Goal: Information Seeking & Learning: Find specific fact

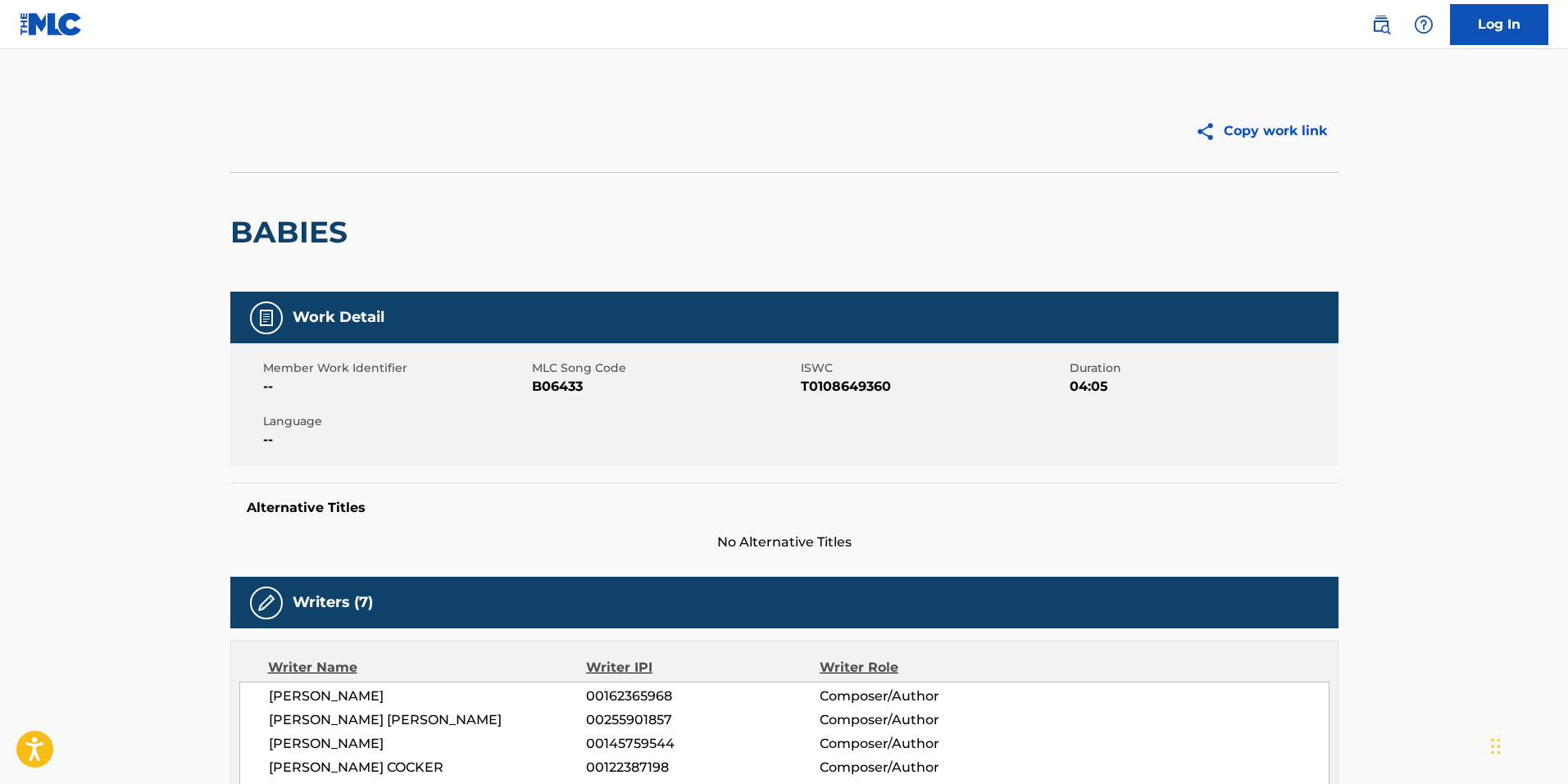
click at [50, 28] on img at bounding box center [51, 24] width 63 height 24
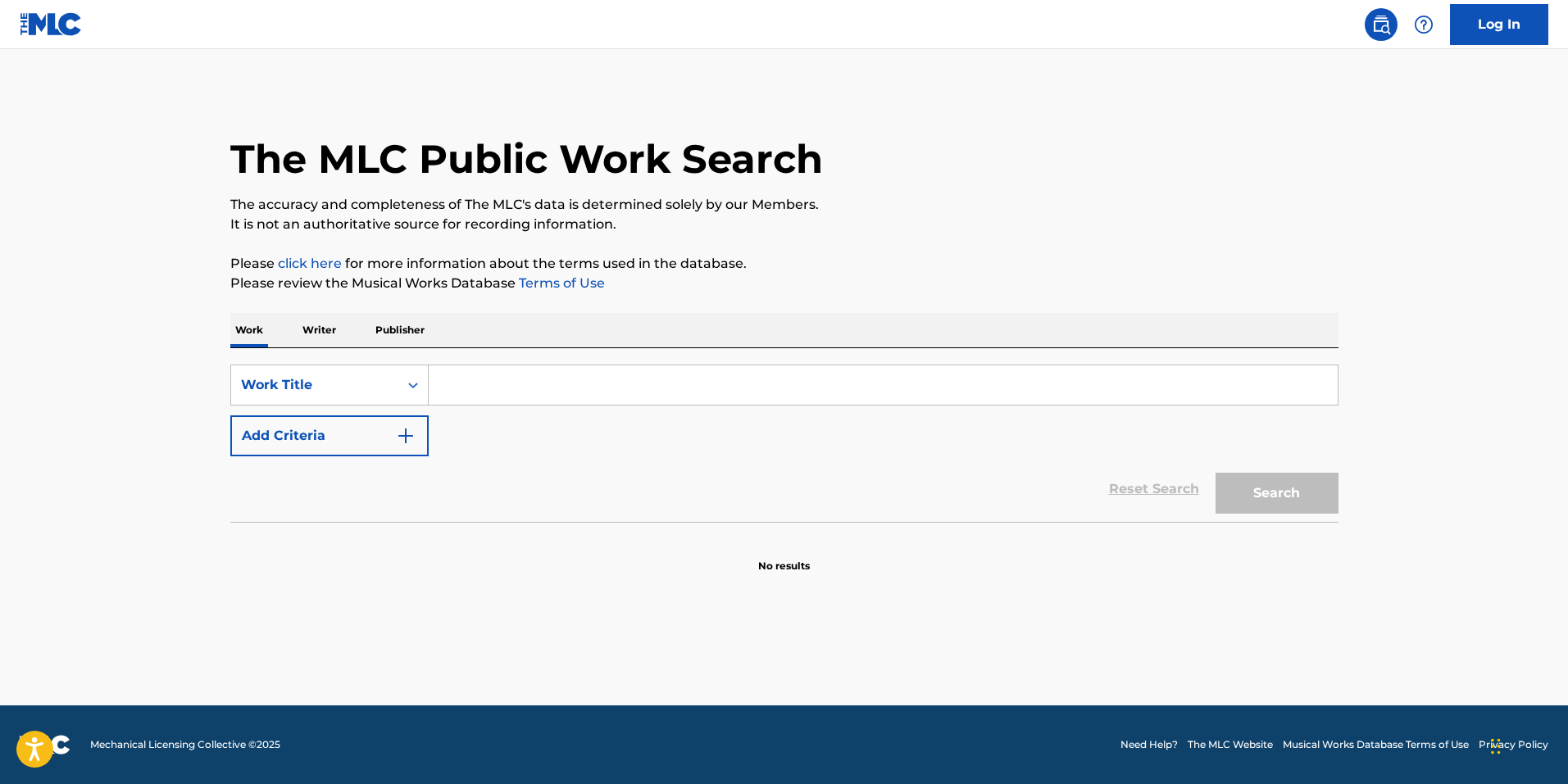
click at [544, 380] on input "Search Form" at bounding box center [883, 385] width 909 height 39
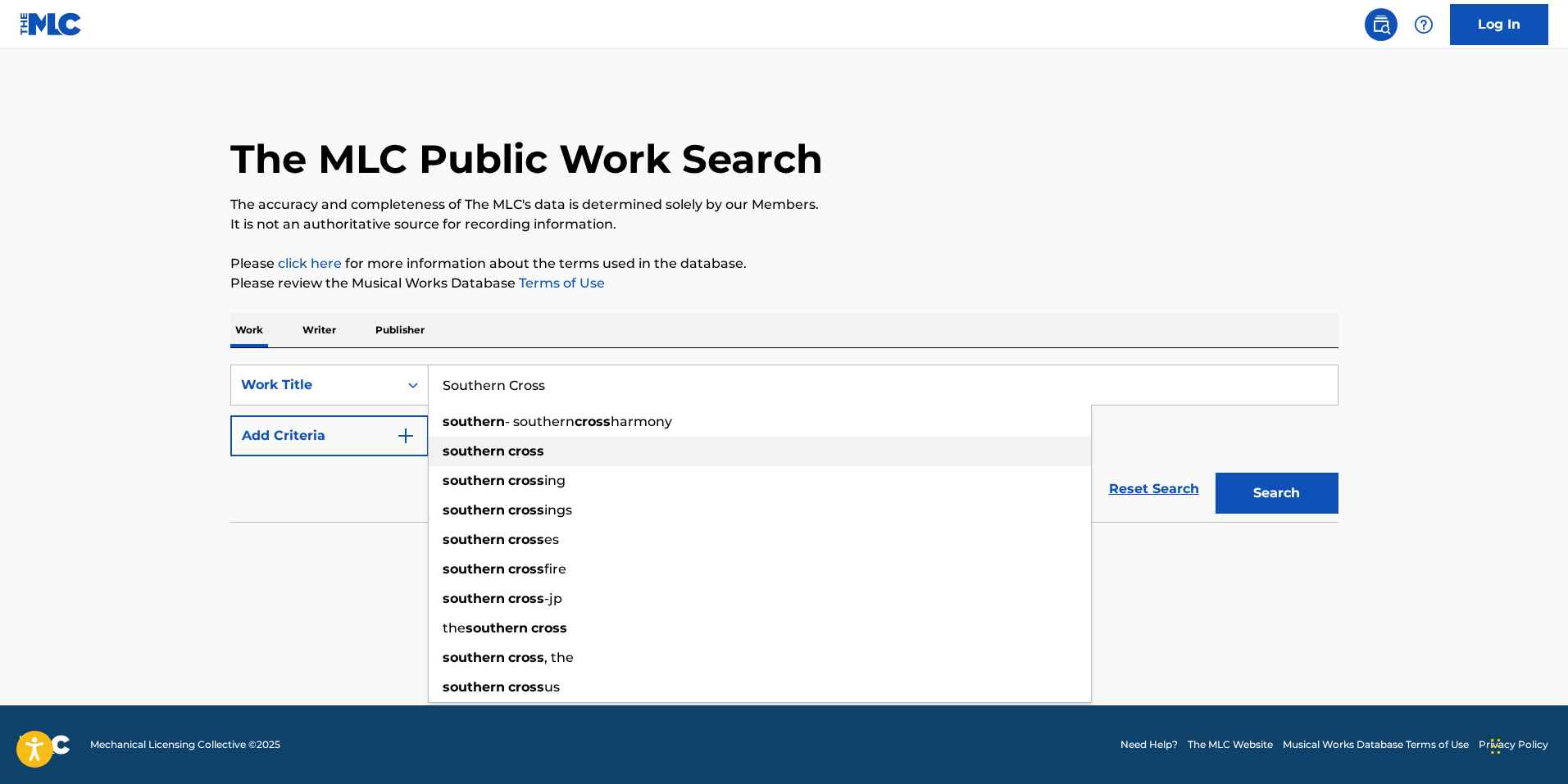
click at [510, 455] on strong "cross" at bounding box center [525, 451] width 36 height 16
type input "southern cross"
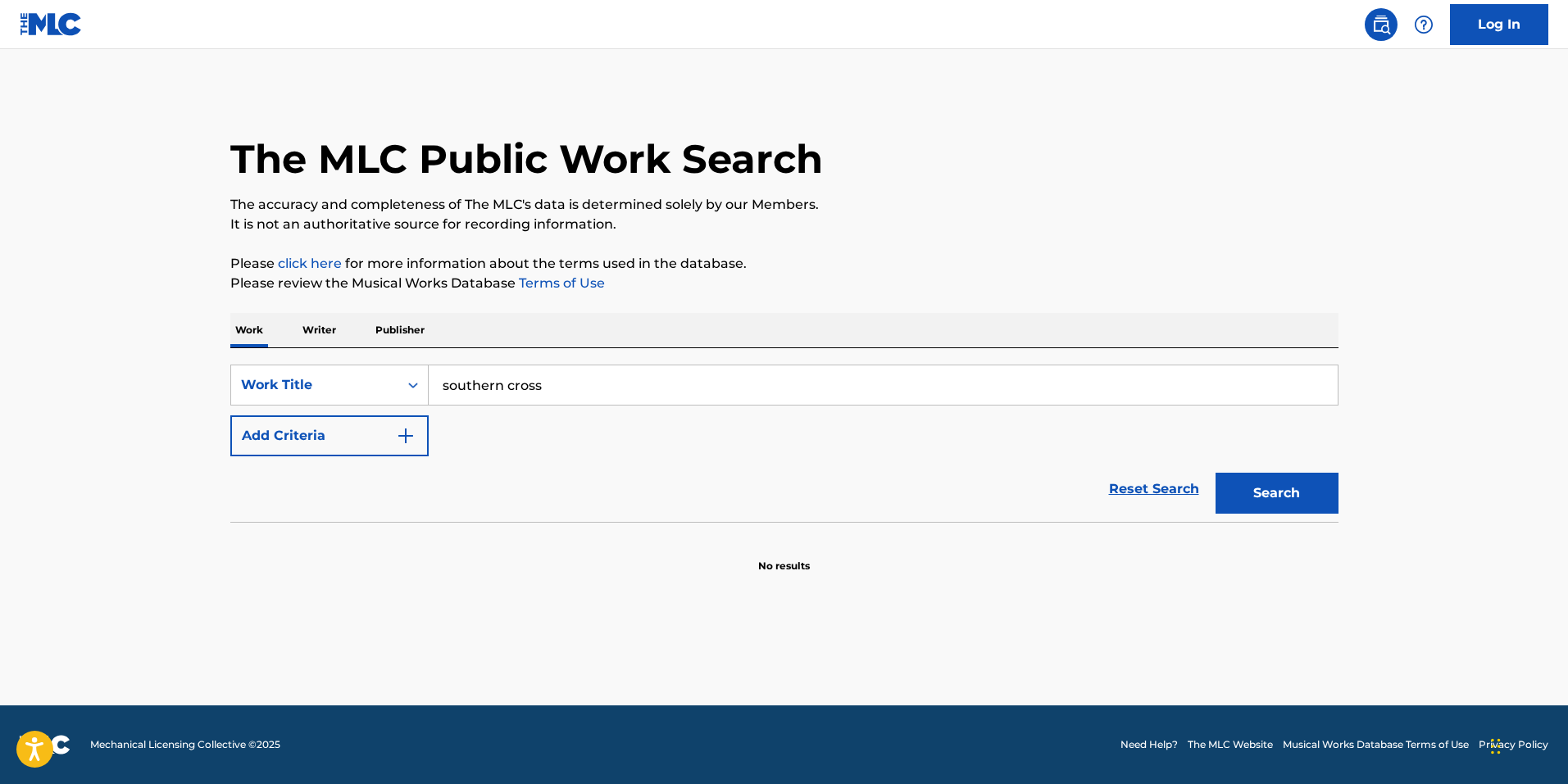
click at [403, 430] on img "Search Form" at bounding box center [406, 435] width 20 height 20
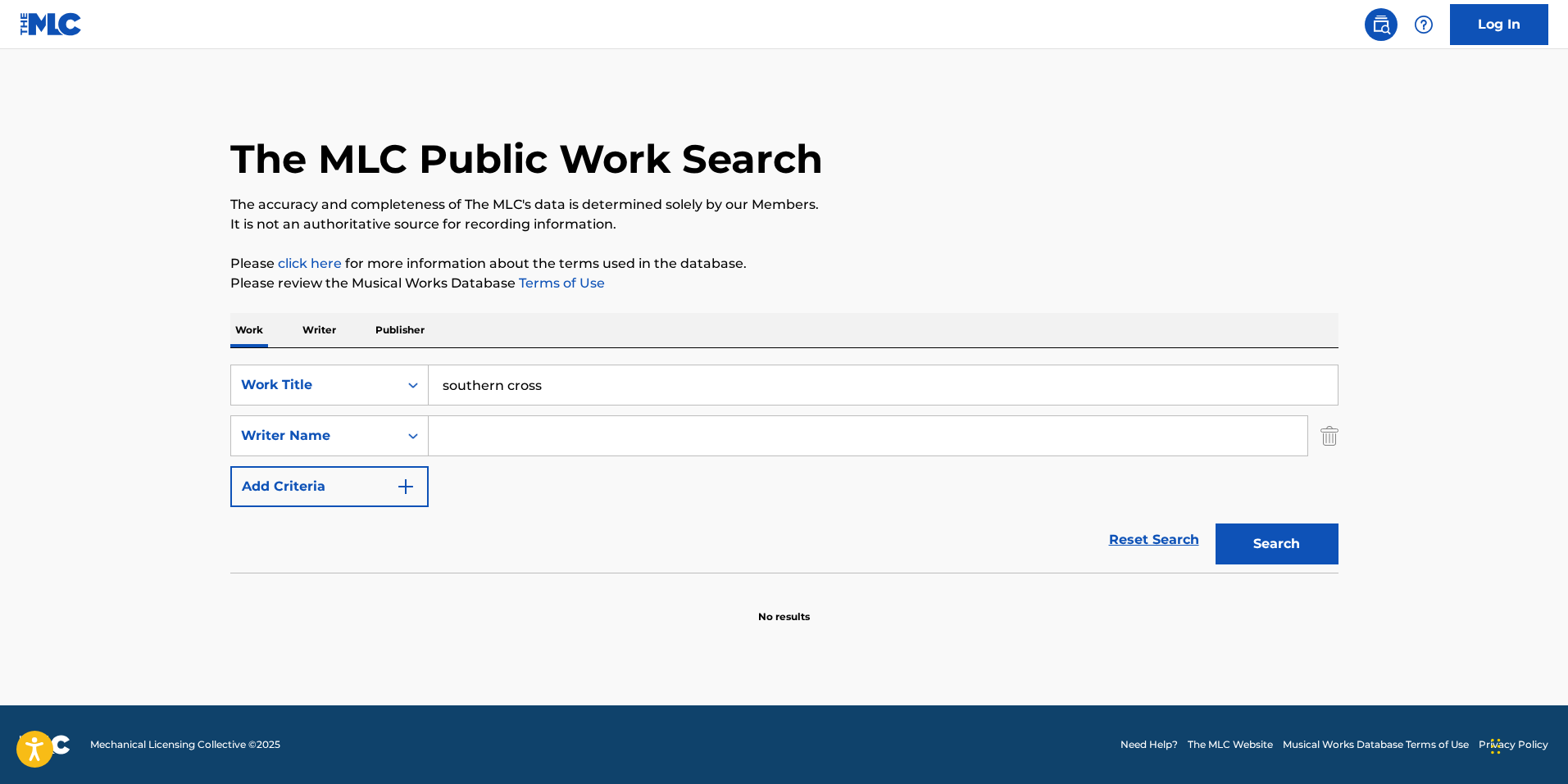
click at [1335, 438] on img "Search Form" at bounding box center [1329, 435] width 18 height 41
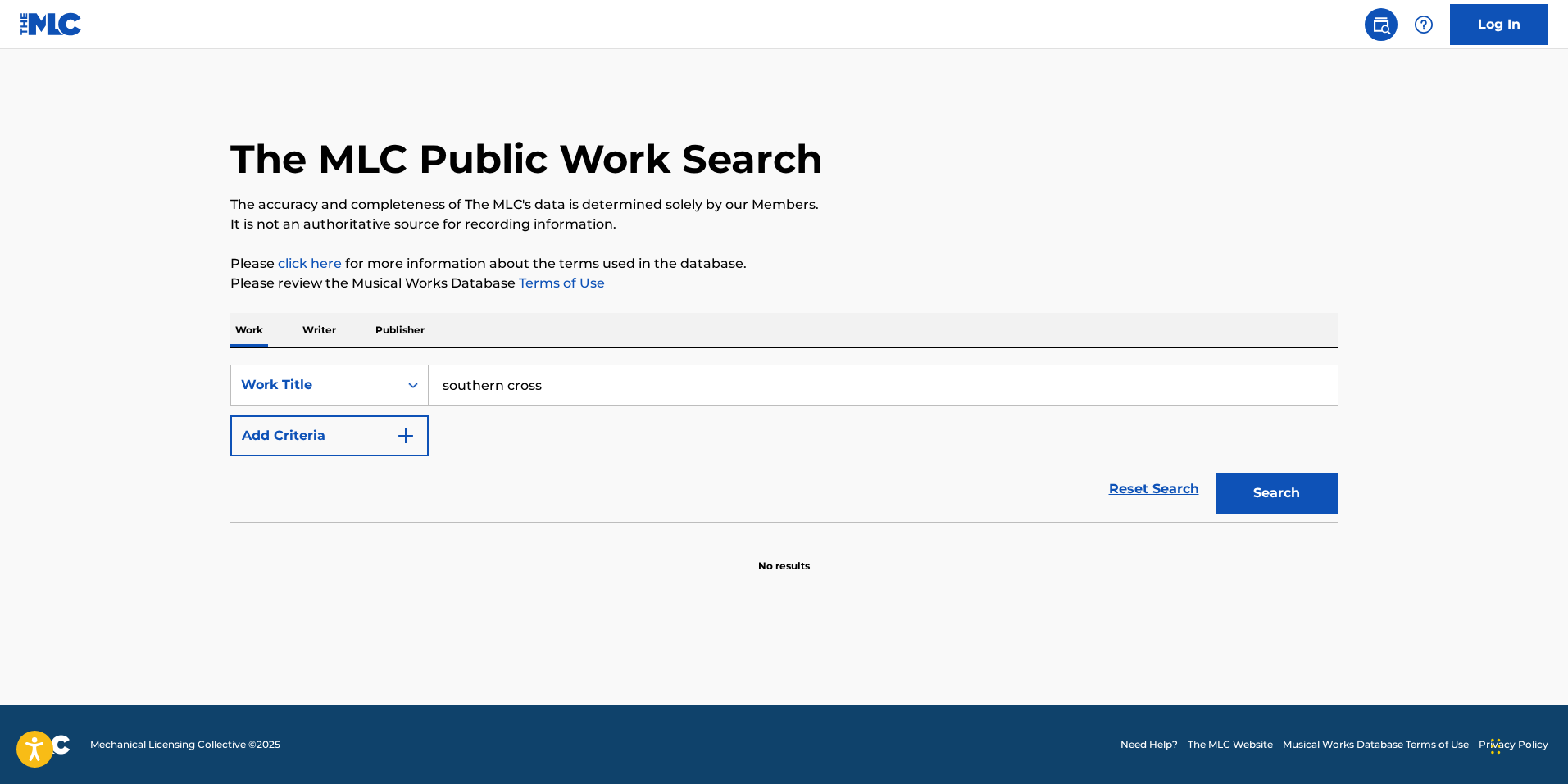
click at [1318, 500] on button "Search" at bounding box center [1277, 493] width 123 height 41
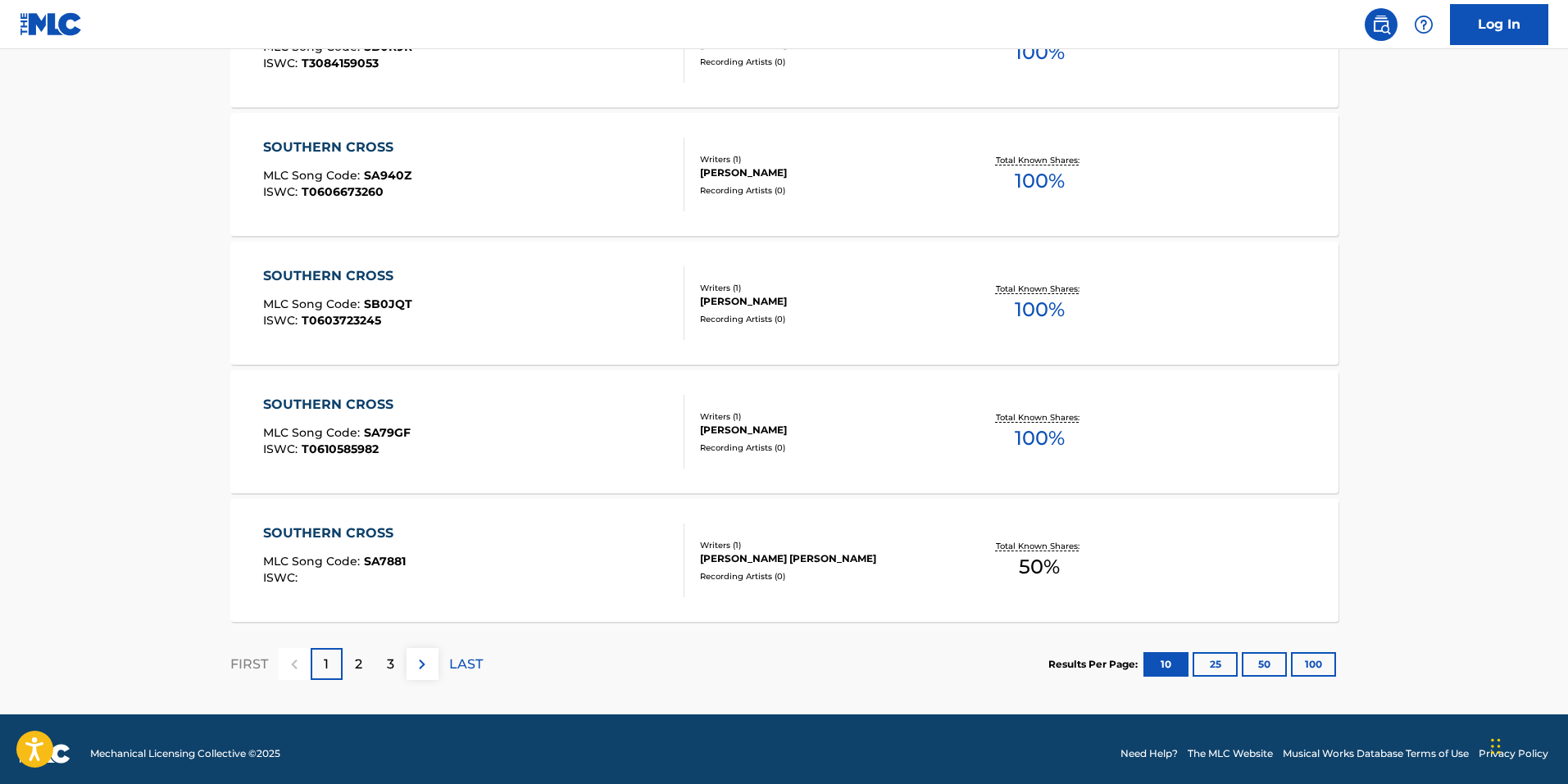
scroll to position [1221, 0]
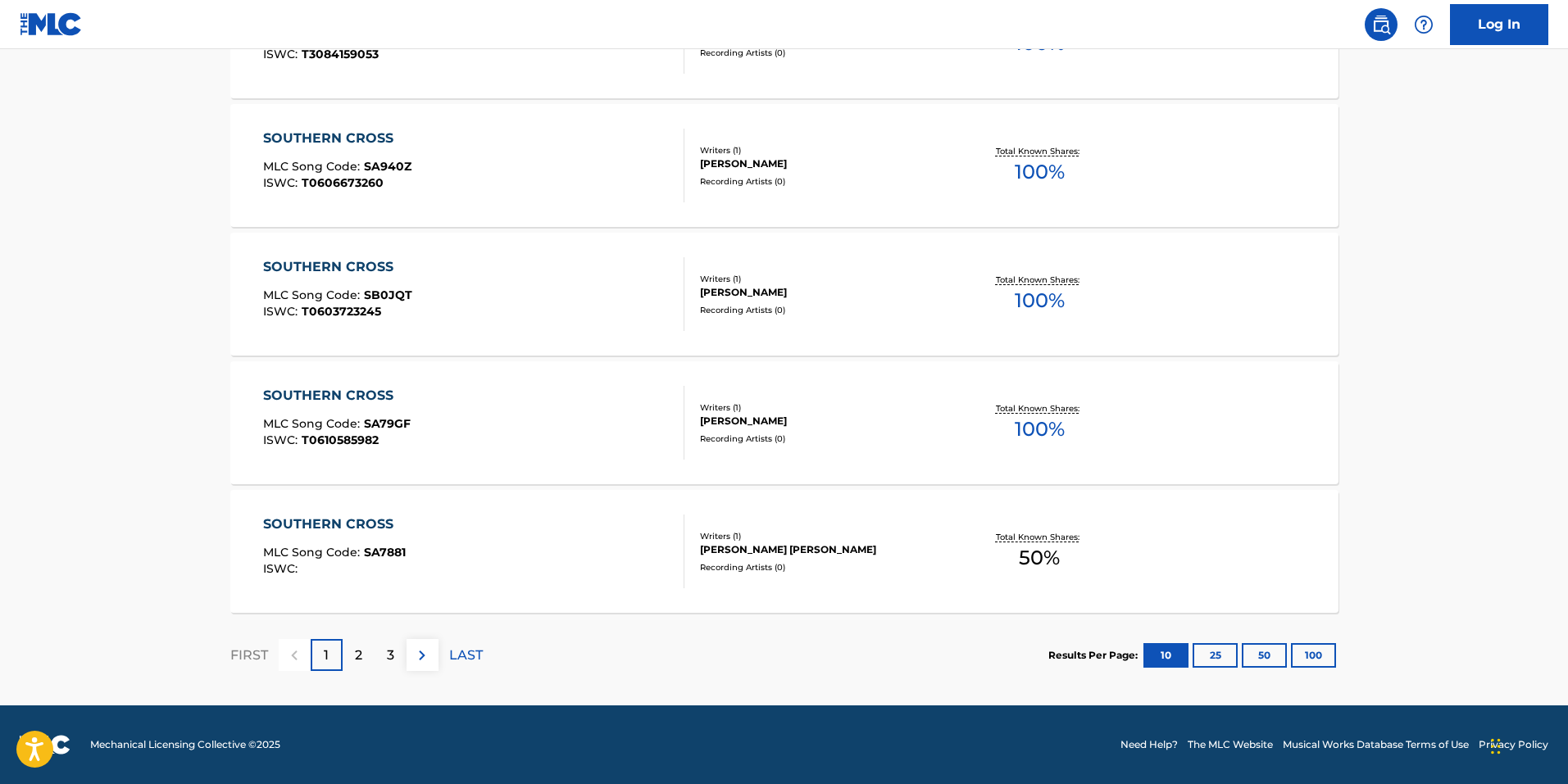
click at [348, 660] on div "2" at bounding box center [359, 655] width 32 height 32
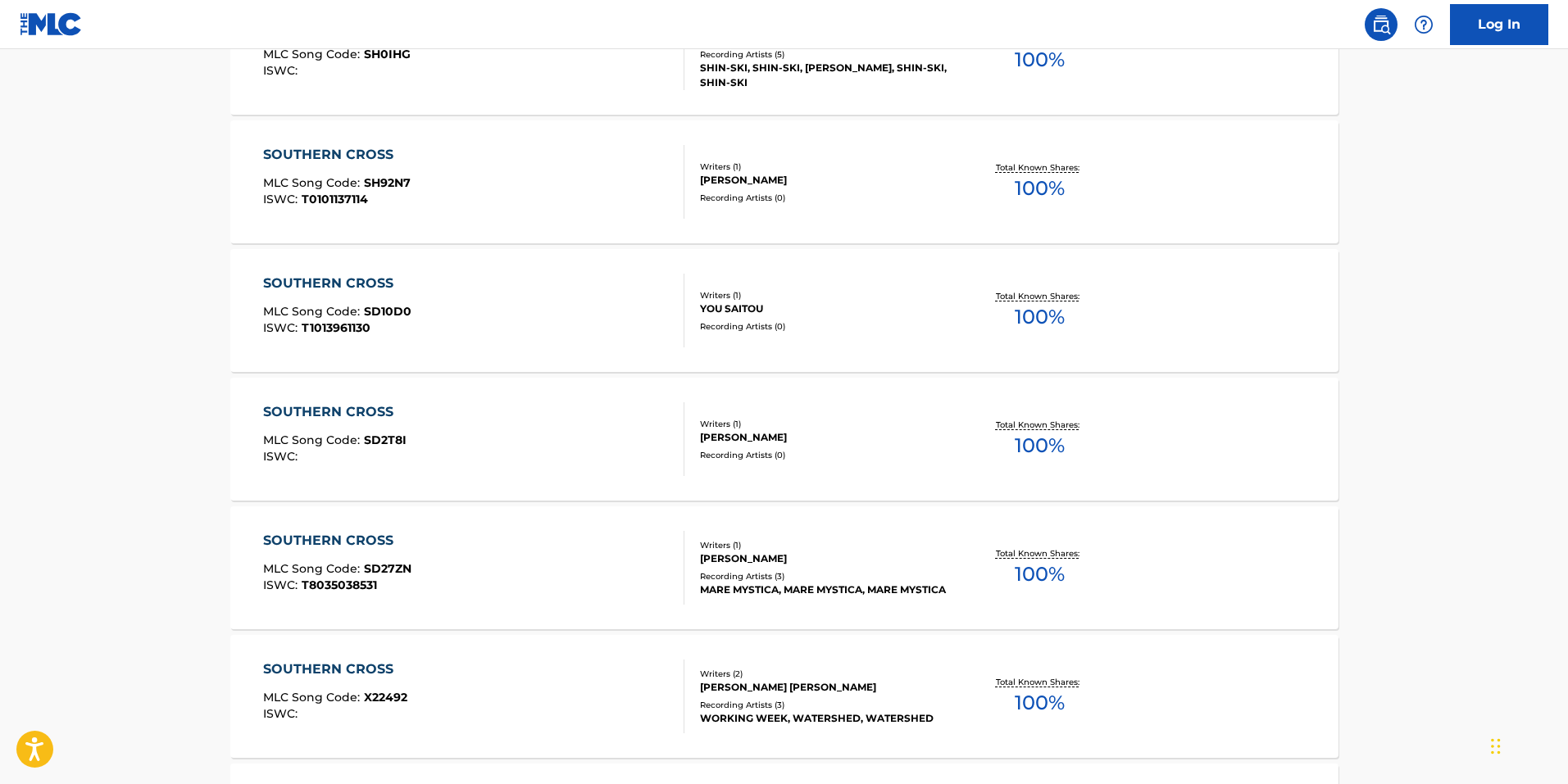
scroll to position [1147, 0]
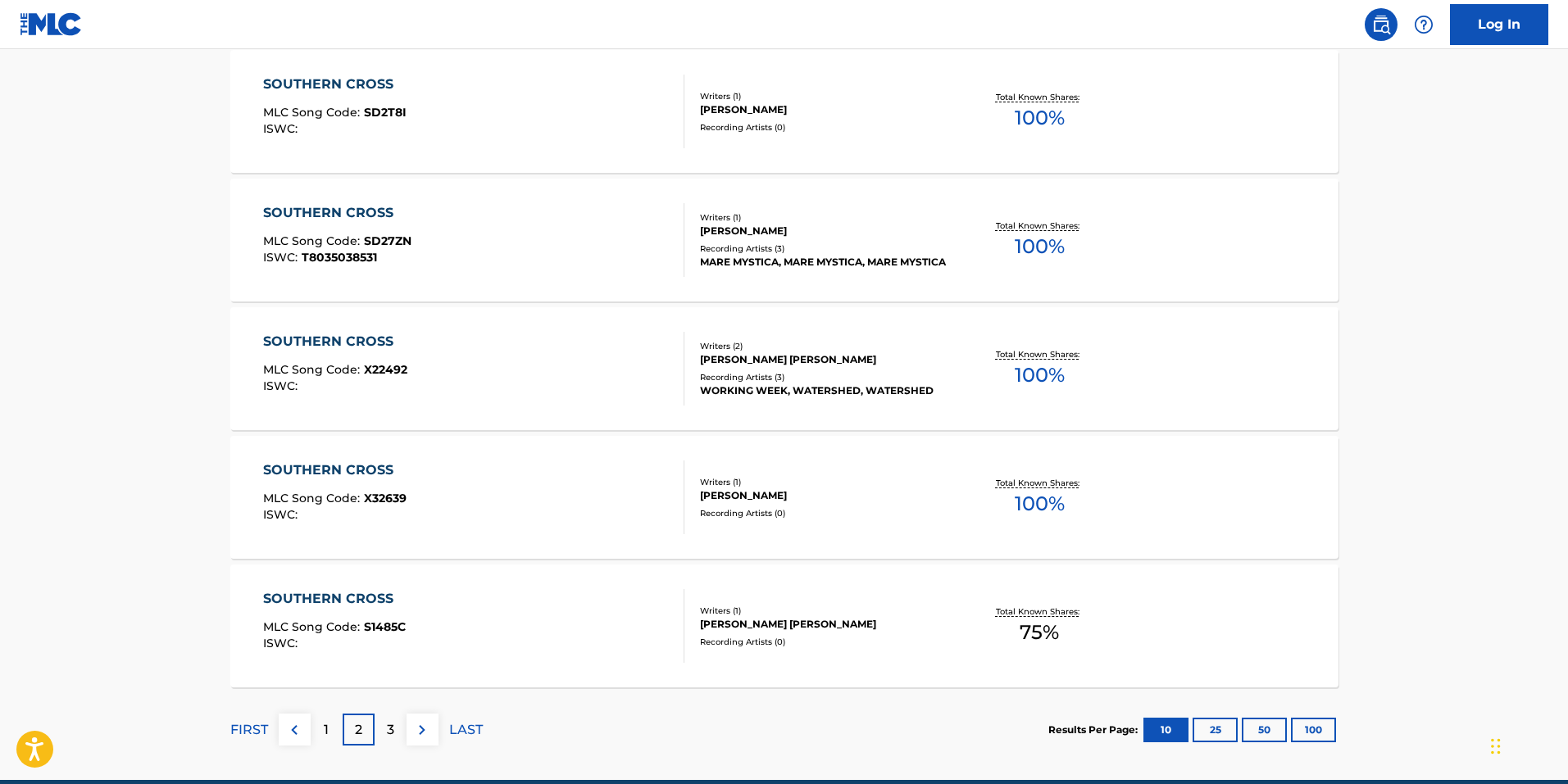
click at [382, 732] on div "3" at bounding box center [390, 729] width 32 height 32
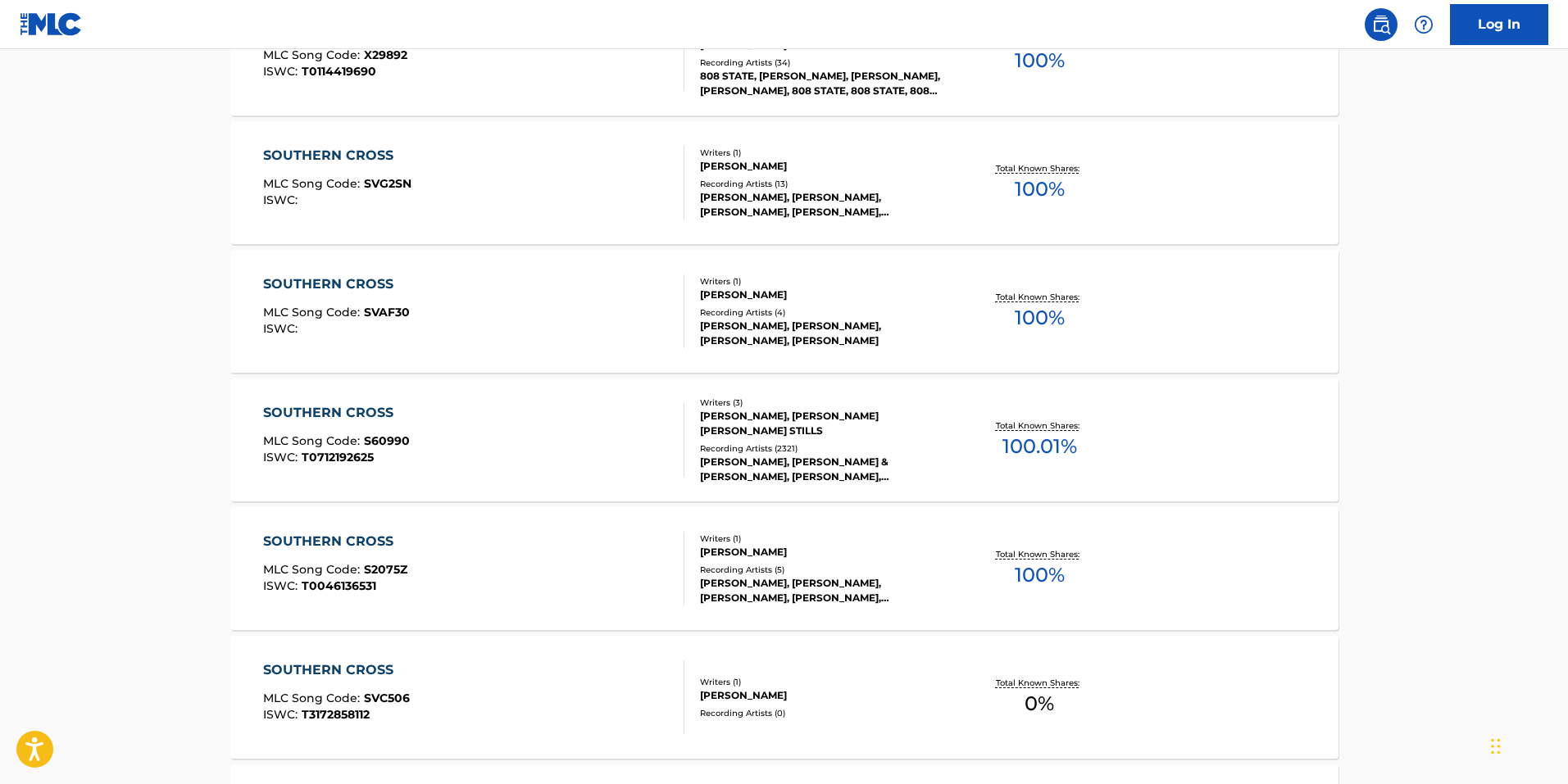
scroll to position [819, 0]
click at [366, 409] on div "SOUTHERN CROSS" at bounding box center [336, 412] width 147 height 20
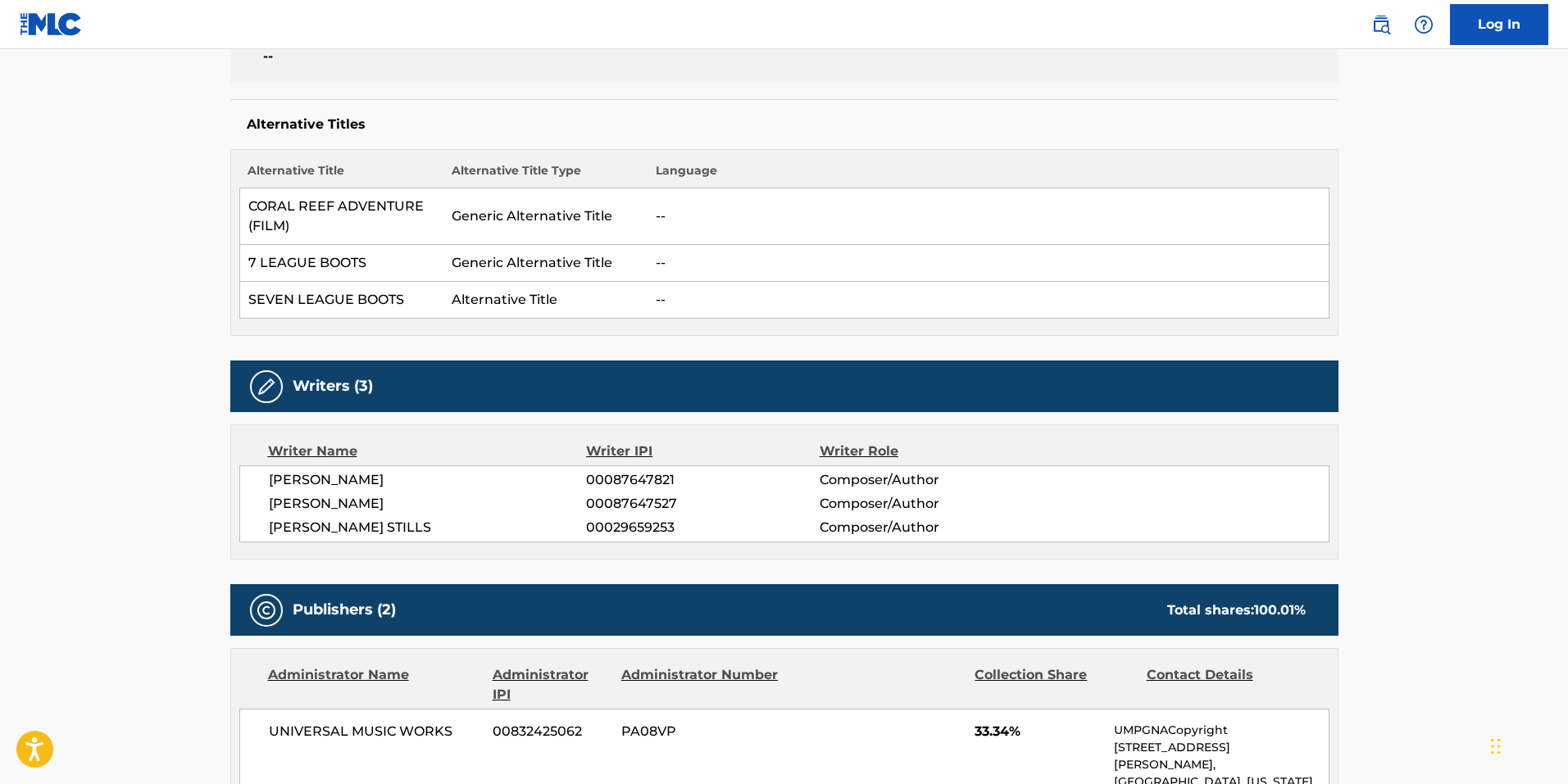
scroll to position [410, 0]
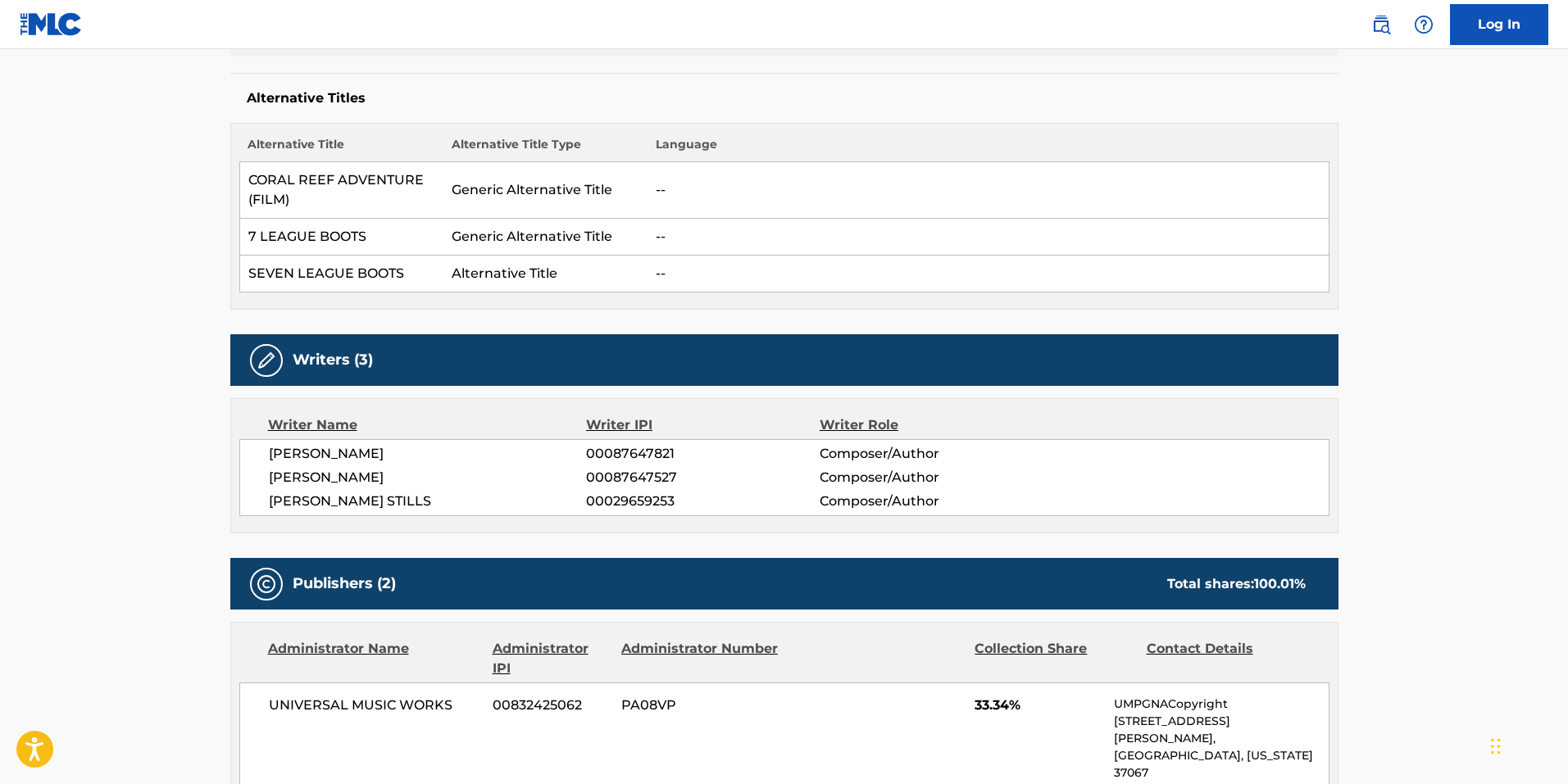
drag, startPoint x: 439, startPoint y: 443, endPoint x: 240, endPoint y: 448, distance: 199.1
click at [240, 448] on div "[PERSON_NAME] 00087647821 Composer/Author [PERSON_NAME] 00087647527 Composer/Au…" at bounding box center [784, 477] width 1090 height 77
copy span "[PERSON_NAME]"
drag, startPoint x: 414, startPoint y: 468, endPoint x: 263, endPoint y: 482, distance: 151.6
click at [263, 482] on div "[PERSON_NAME] 00087647821 Composer/Author [PERSON_NAME] 00087647527 Composer/Au…" at bounding box center [784, 477] width 1090 height 77
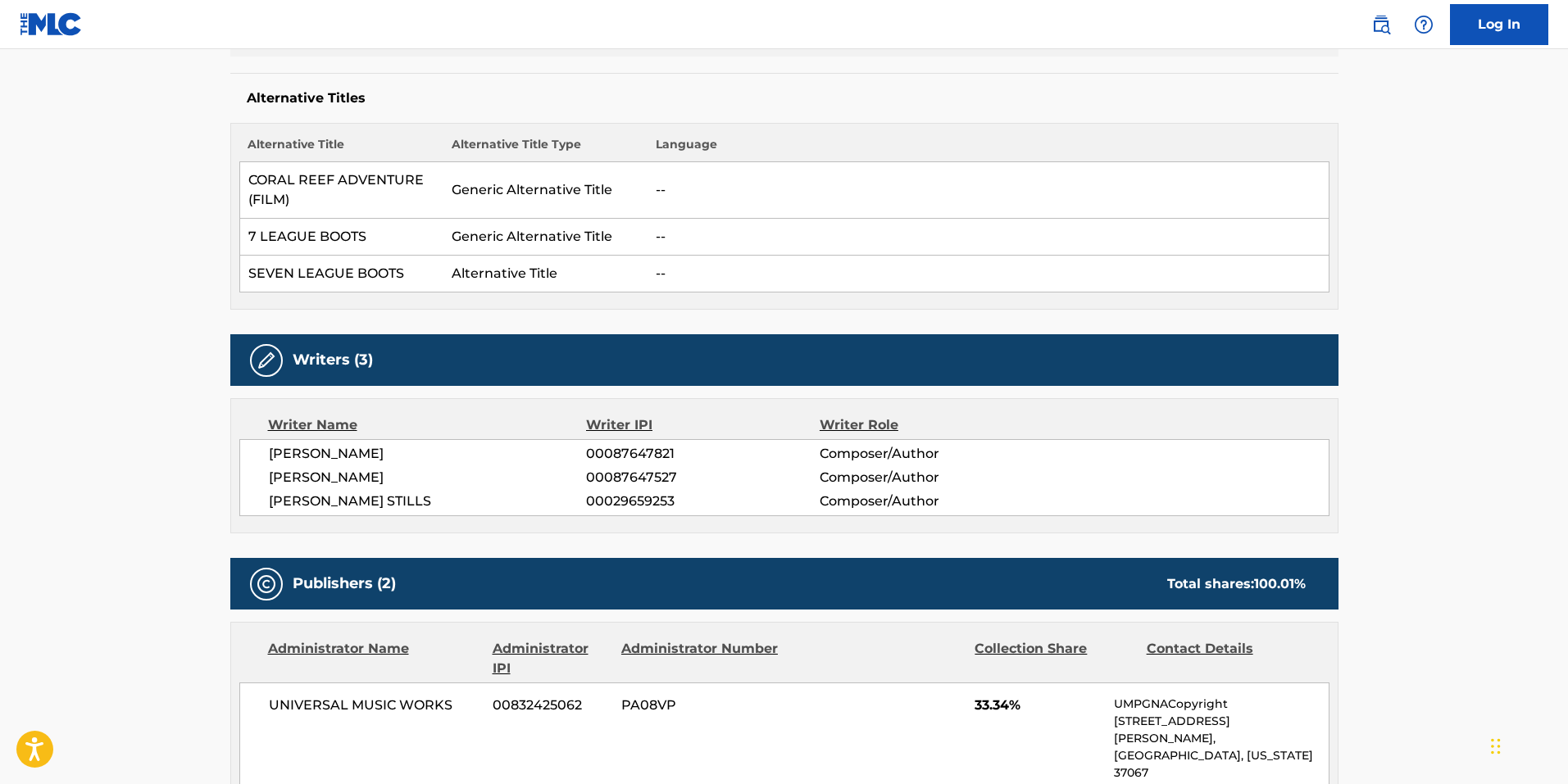
copy span "[PERSON_NAME]"
drag, startPoint x: 410, startPoint y: 495, endPoint x: 237, endPoint y: 511, distance: 173.7
click at [237, 511] on div "Writer Name Writer IPI Writer Role [PERSON_NAME] 00087647821 Composer/Author [P…" at bounding box center [784, 465] width 1108 height 135
copy span "[PERSON_NAME] STILLS"
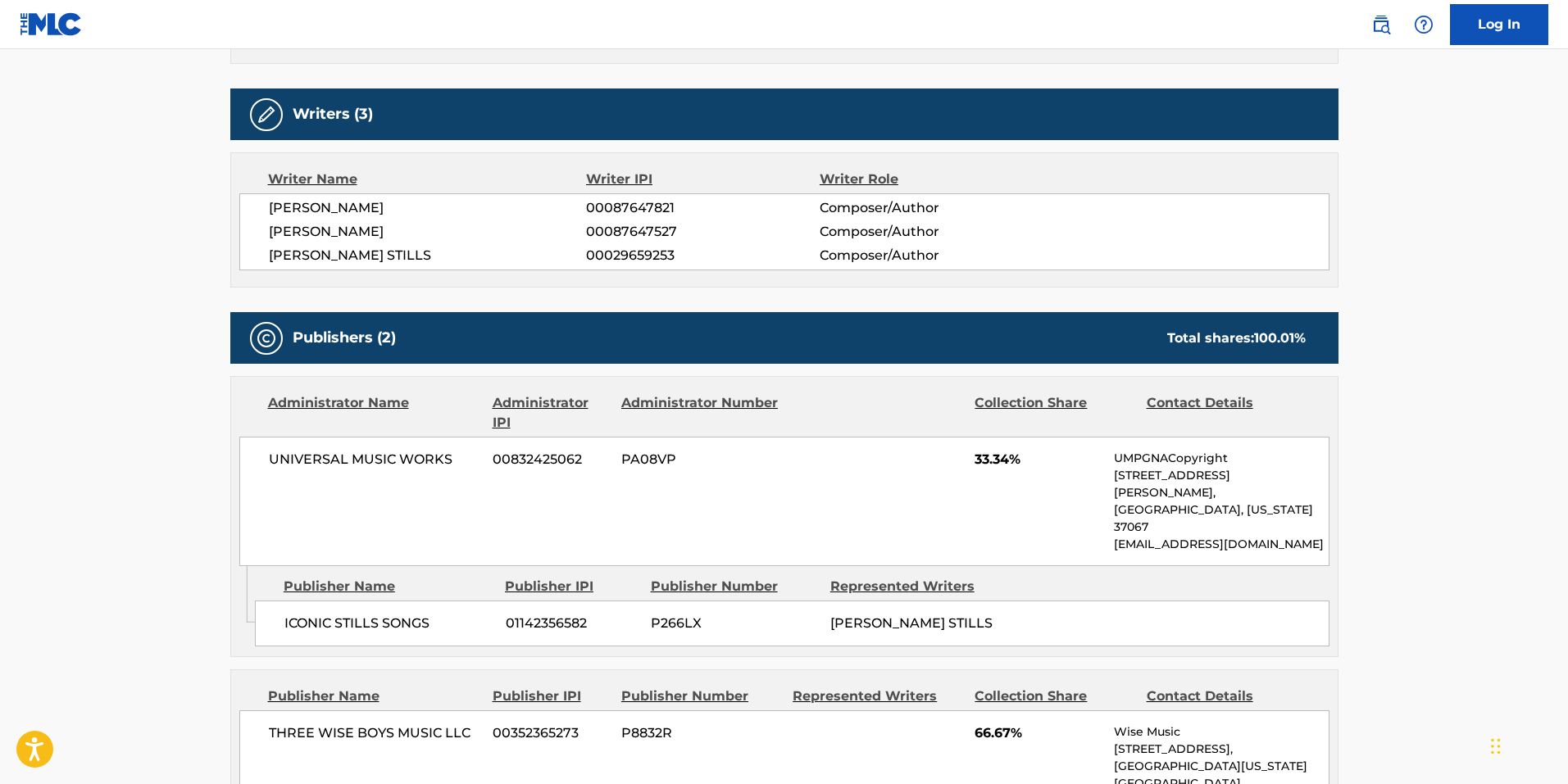
click at [777, 464] on span "PA08VP" at bounding box center [701, 460] width 159 height 20
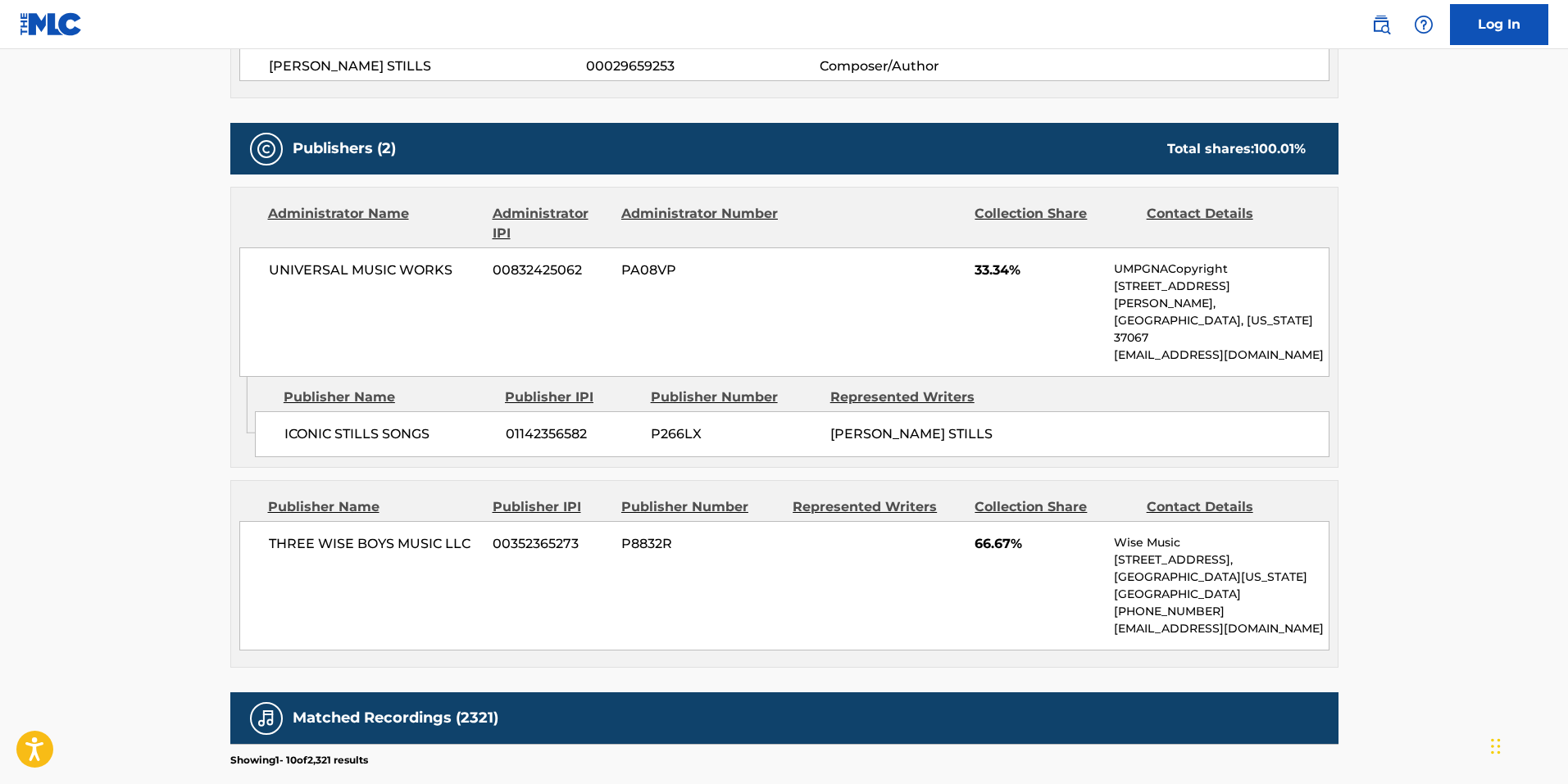
scroll to position [819, 0]
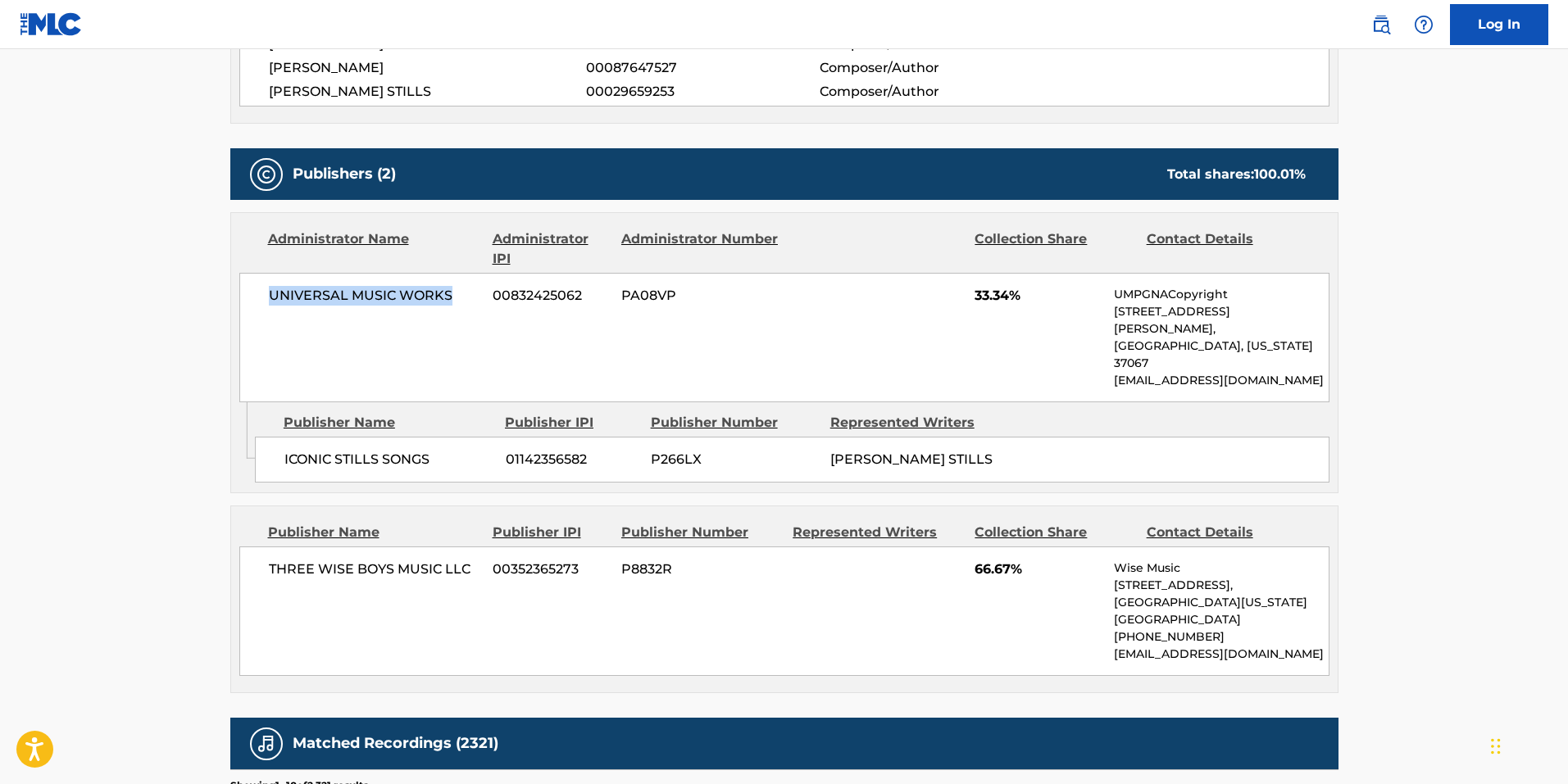
drag, startPoint x: 456, startPoint y: 303, endPoint x: 255, endPoint y: 279, distance: 202.4
click at [255, 279] on div "UNIVERSAL MUSIC WORKS 00832425062 PA08VP 33.34% UMPGNACopyright [STREET_ADDRESS…" at bounding box center [784, 337] width 1090 height 129
copy span "UNIVERSAL MUSIC WORKS"
drag, startPoint x: 472, startPoint y: 530, endPoint x: 268, endPoint y: 523, distance: 204.1
click at [268, 546] on div "THREE WISE BOYS MUSIC LLC 00352365273 P8832R 66.67% Wise Music [STREET_ADDRESS]…" at bounding box center [784, 610] width 1090 height 129
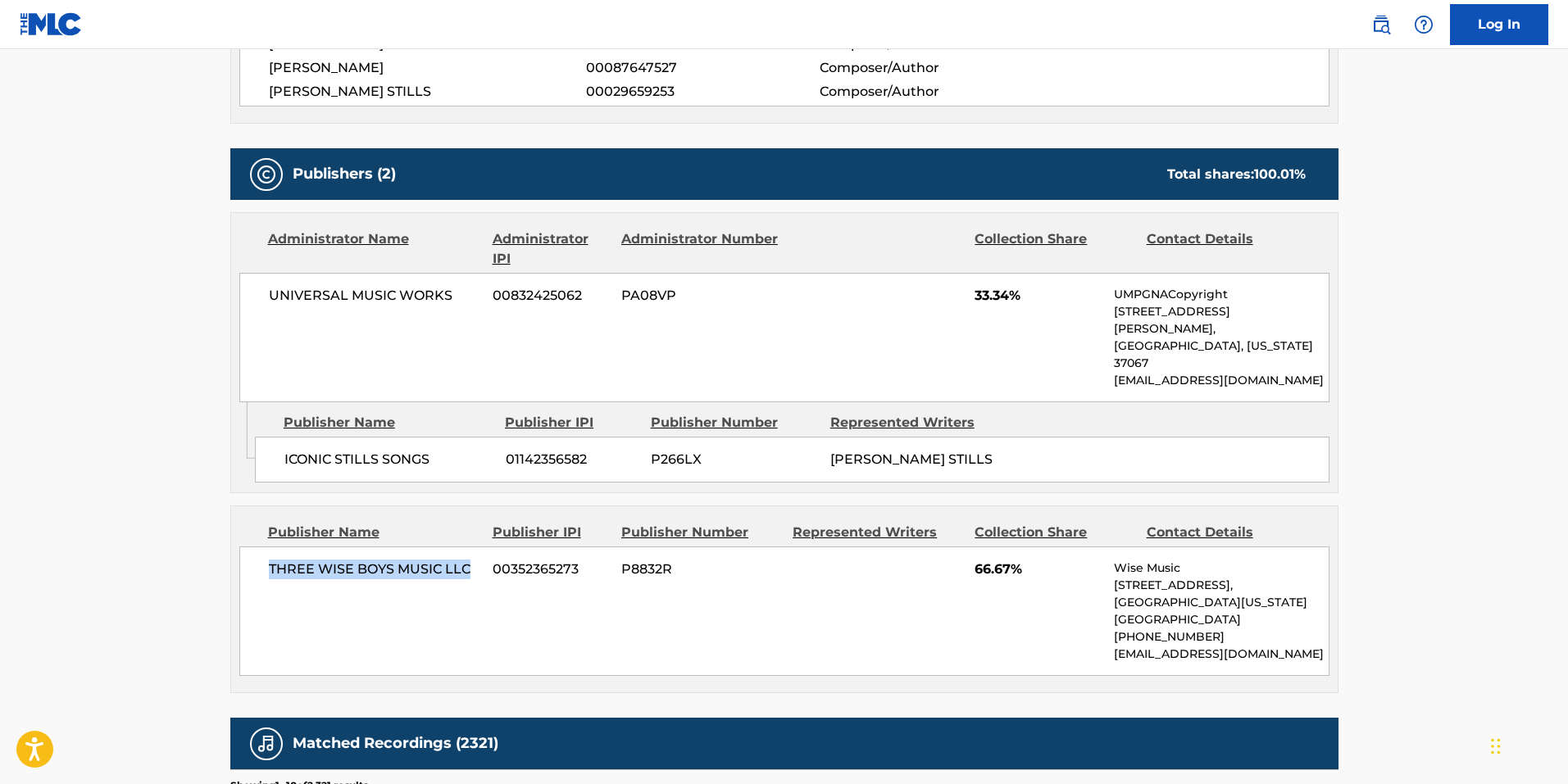
copy span "THREE WISE BOYS MUSIC LLC"
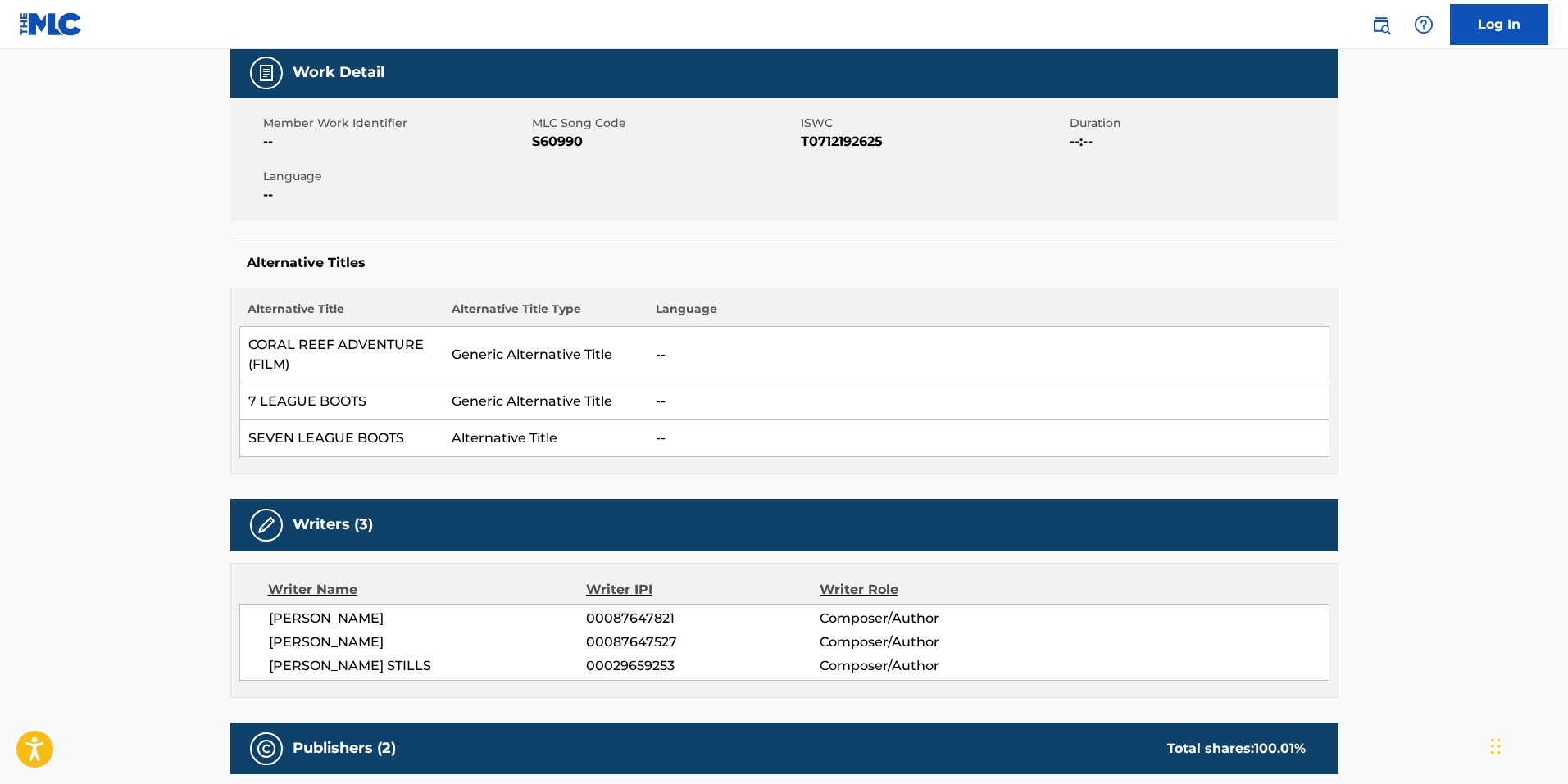
scroll to position [82, 0]
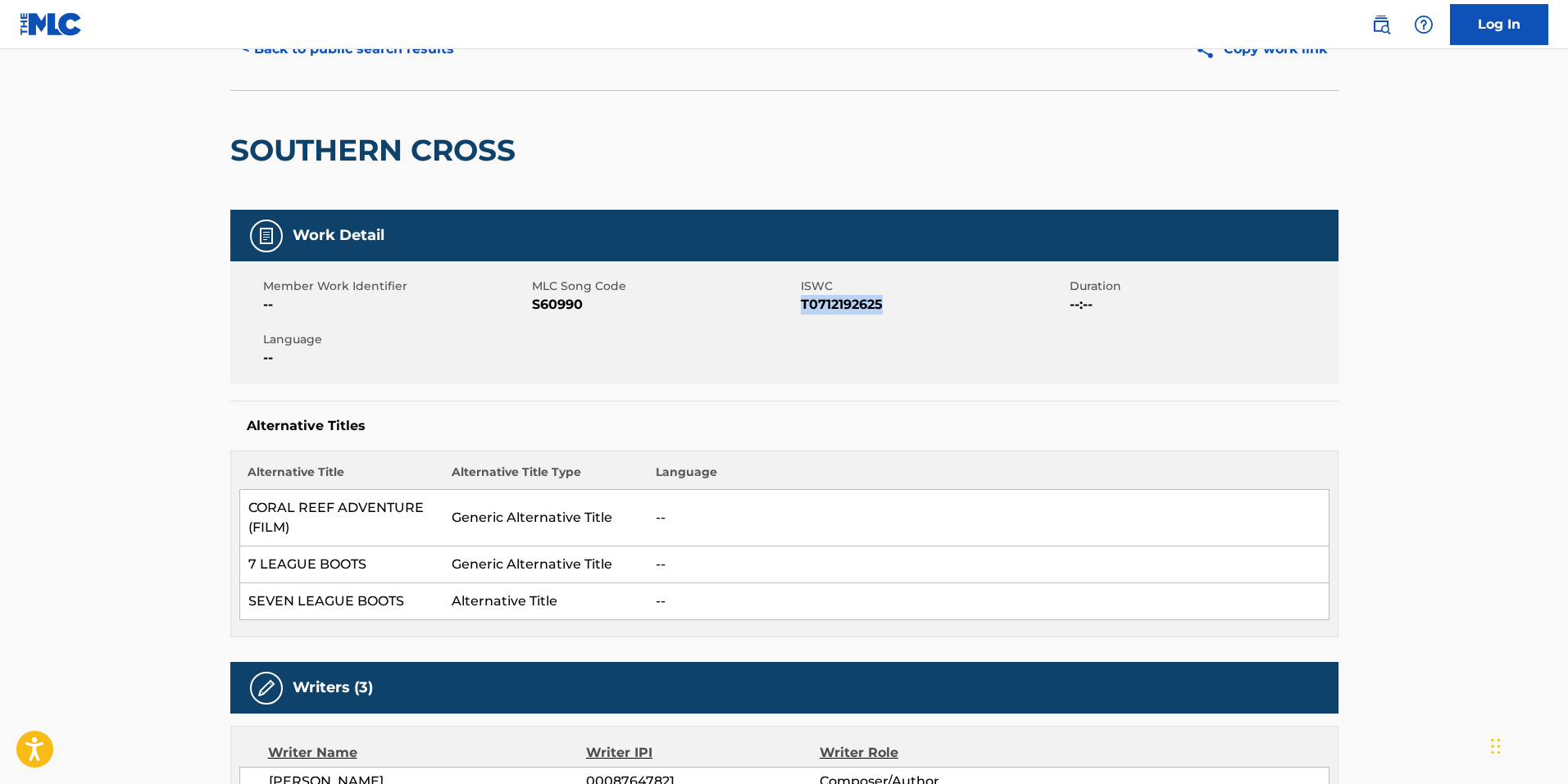
drag, startPoint x: 884, startPoint y: 304, endPoint x: 801, endPoint y: 295, distance: 83.5
click at [801, 295] on span "T0712192625" at bounding box center [933, 304] width 264 height 20
copy span "T0712192625"
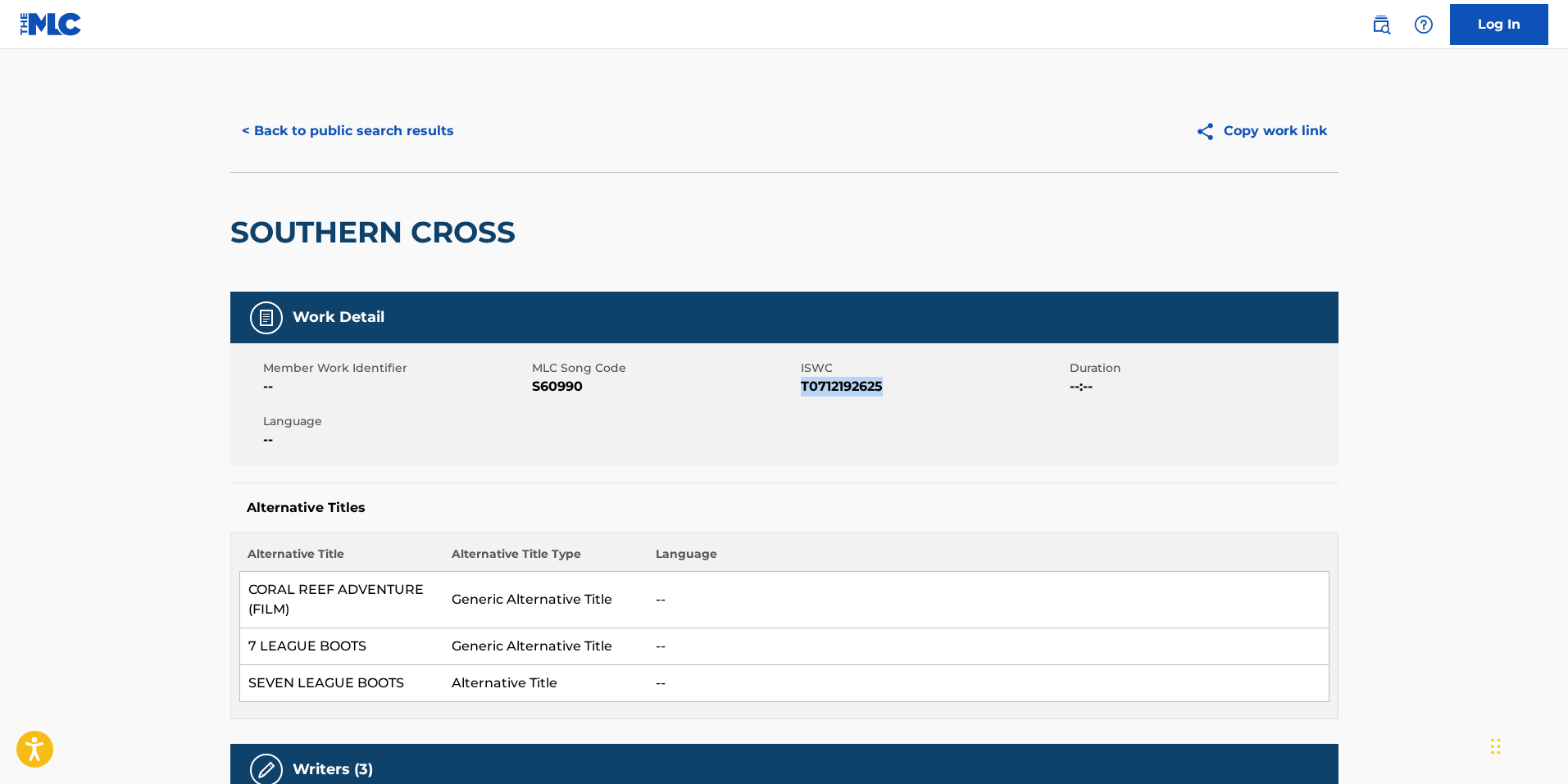
click at [373, 133] on button "< Back to public search results" at bounding box center [348, 131] width 236 height 41
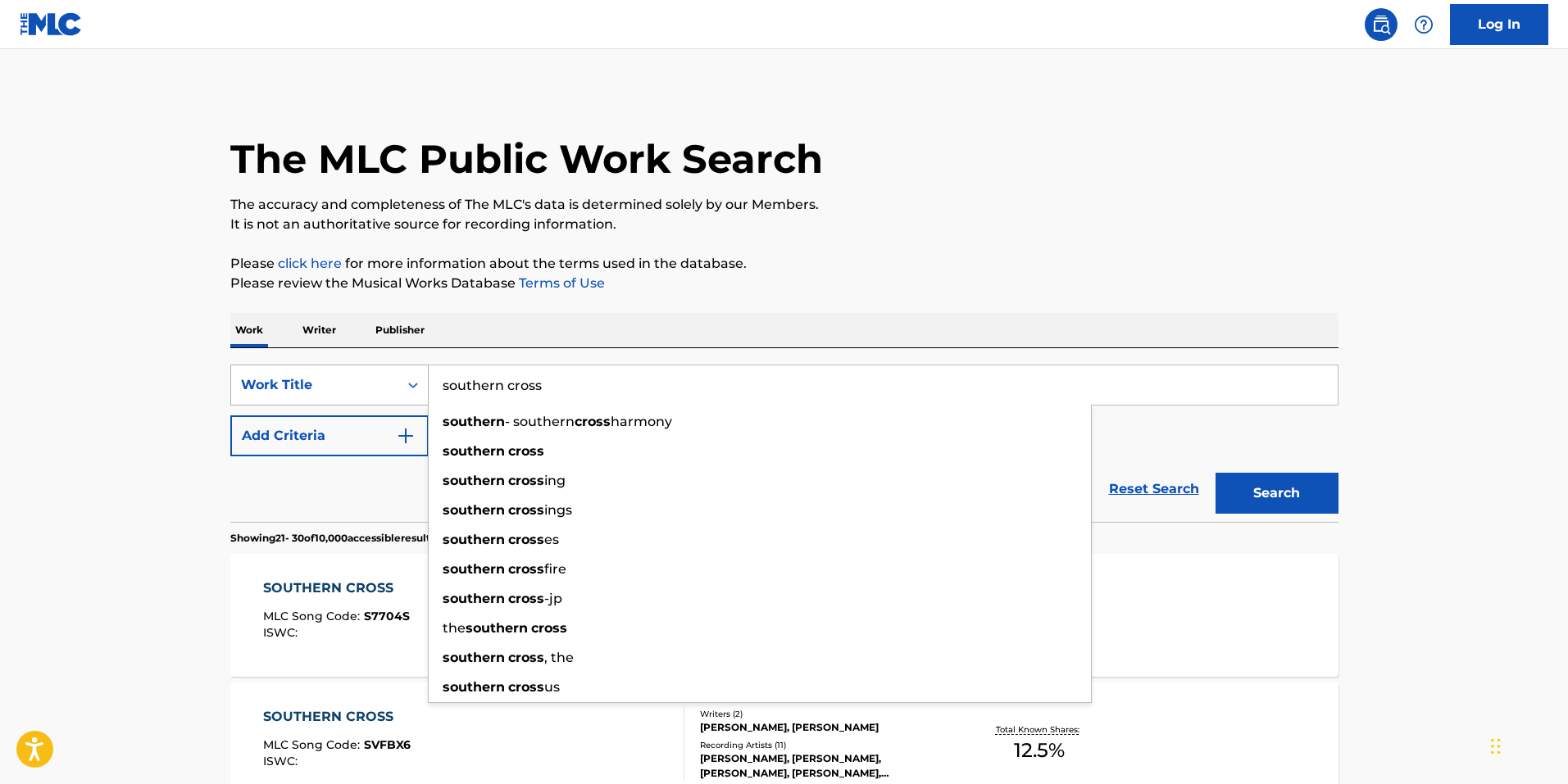
drag, startPoint x: 582, startPoint y: 369, endPoint x: 411, endPoint y: 388, distance: 172.1
click at [411, 388] on div "SearchWithCriteriac0788eb9-31a4-4a6e-b47c-2b6da4cc92eb Work Title southern cros…" at bounding box center [784, 385] width 1108 height 41
type input "Better Man"
click at [1288, 481] on button "Search" at bounding box center [1277, 493] width 123 height 41
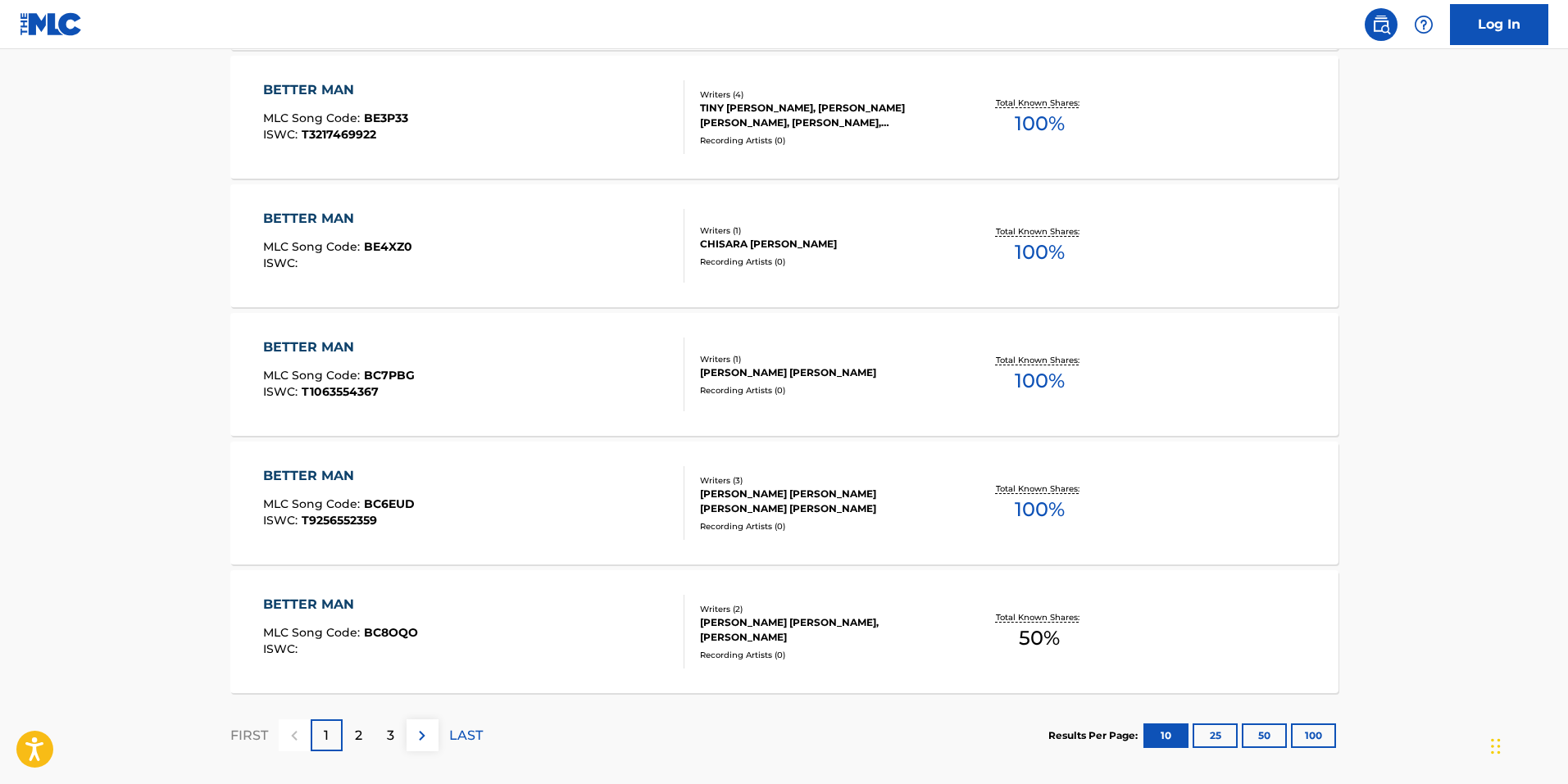
scroll to position [1147, 0]
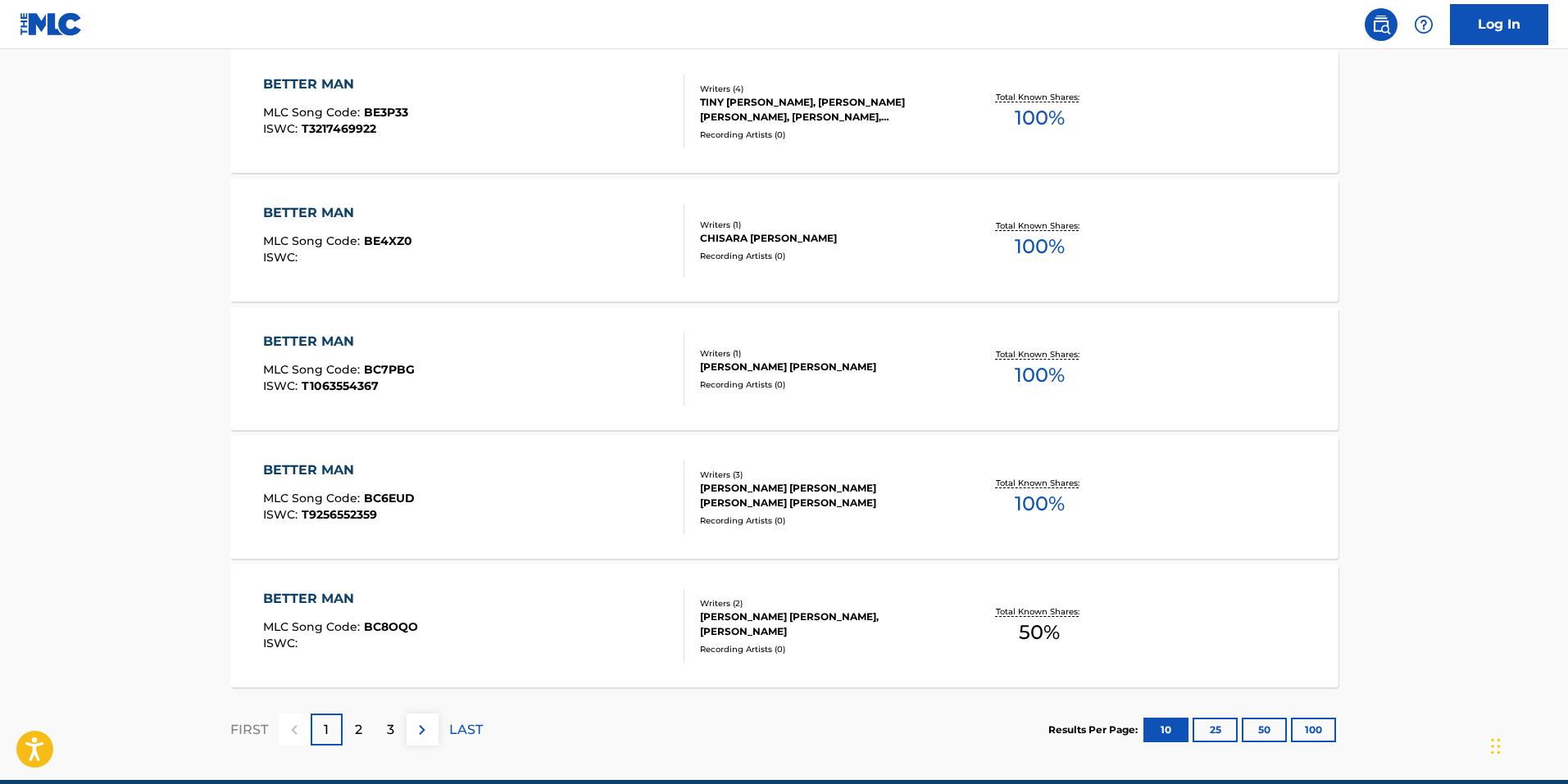
click at [430, 733] on img at bounding box center [421, 730] width 20 height 20
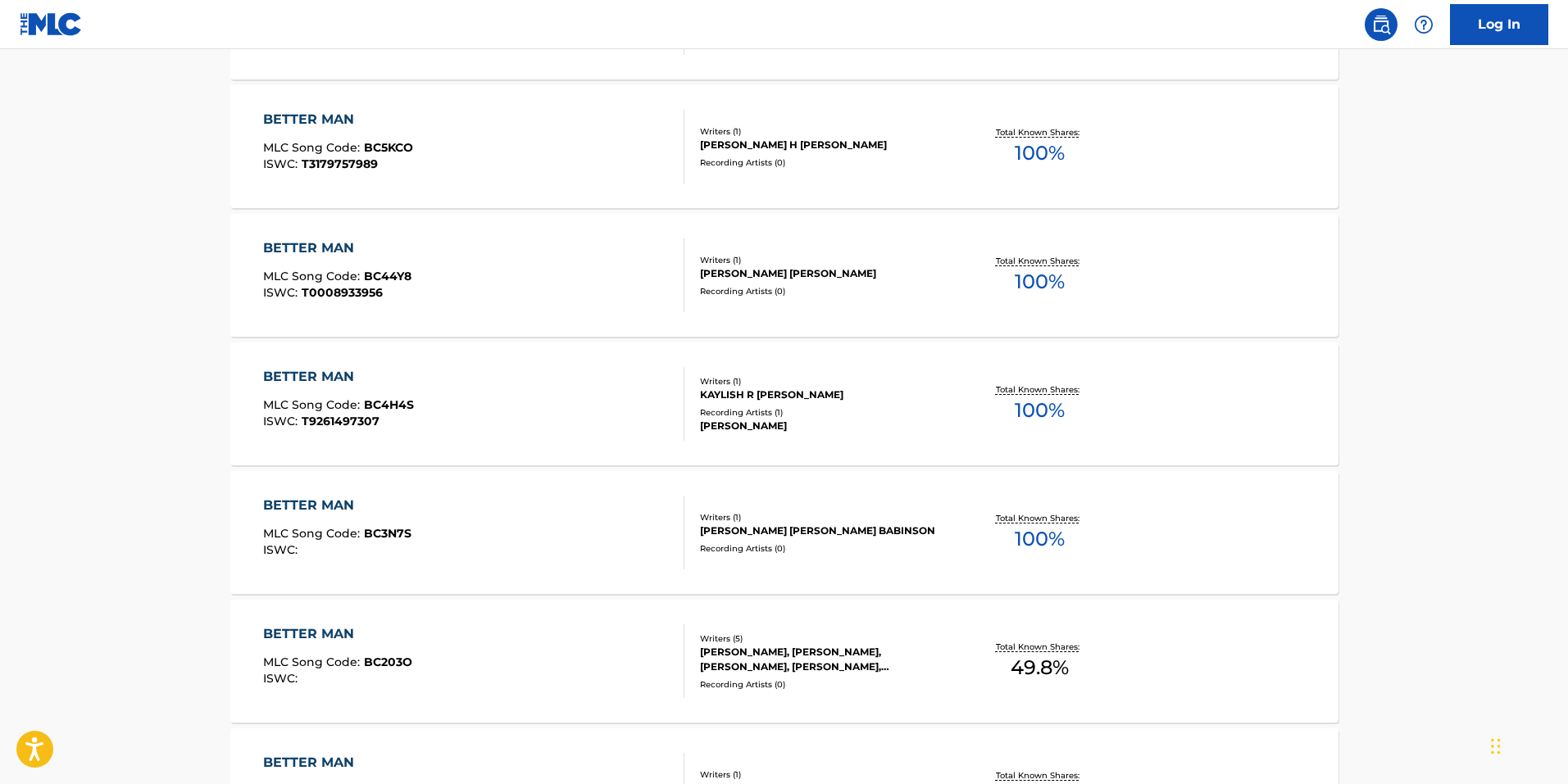
scroll to position [1221, 0]
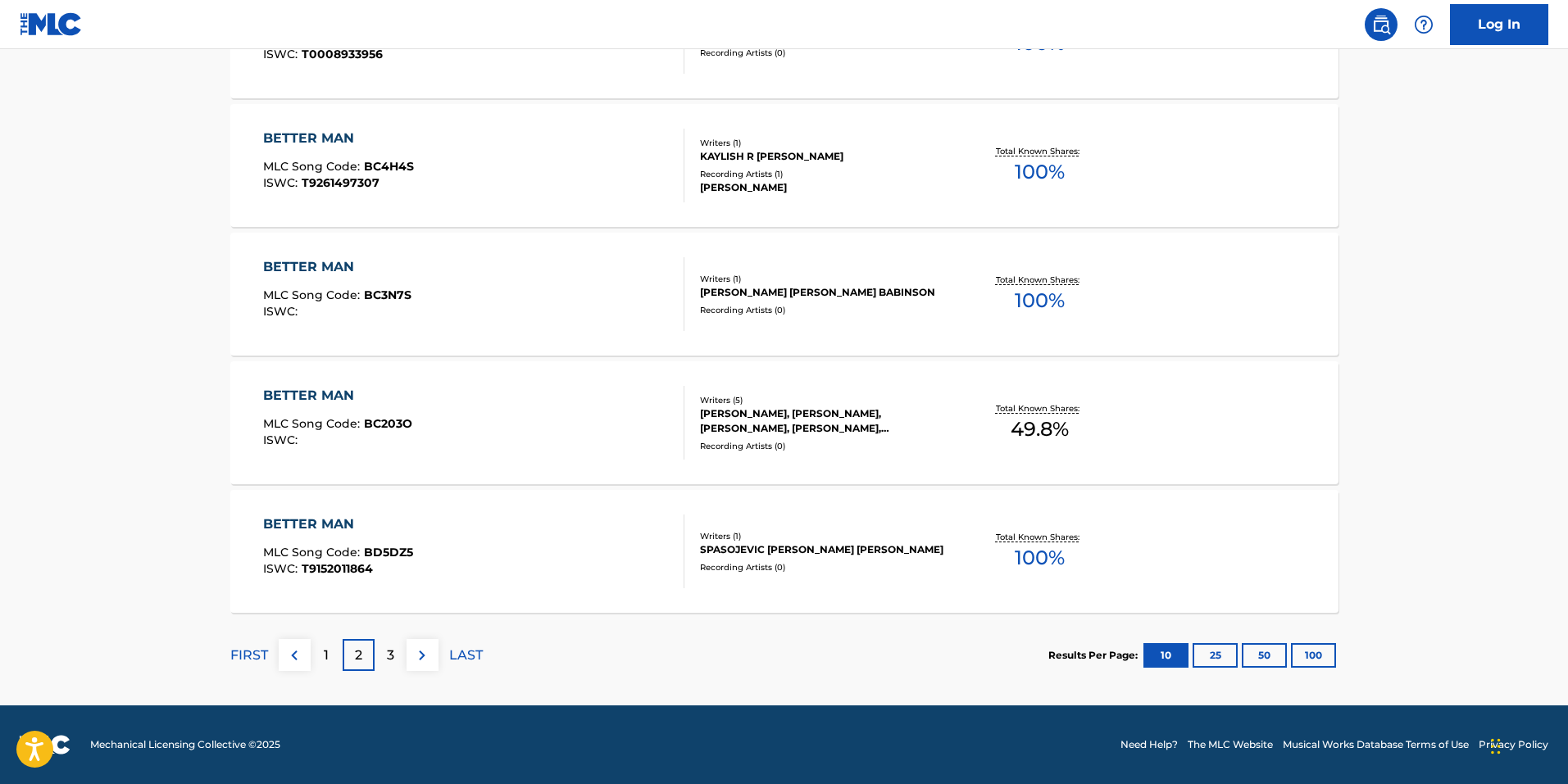
click at [419, 649] on img at bounding box center [421, 655] width 20 height 20
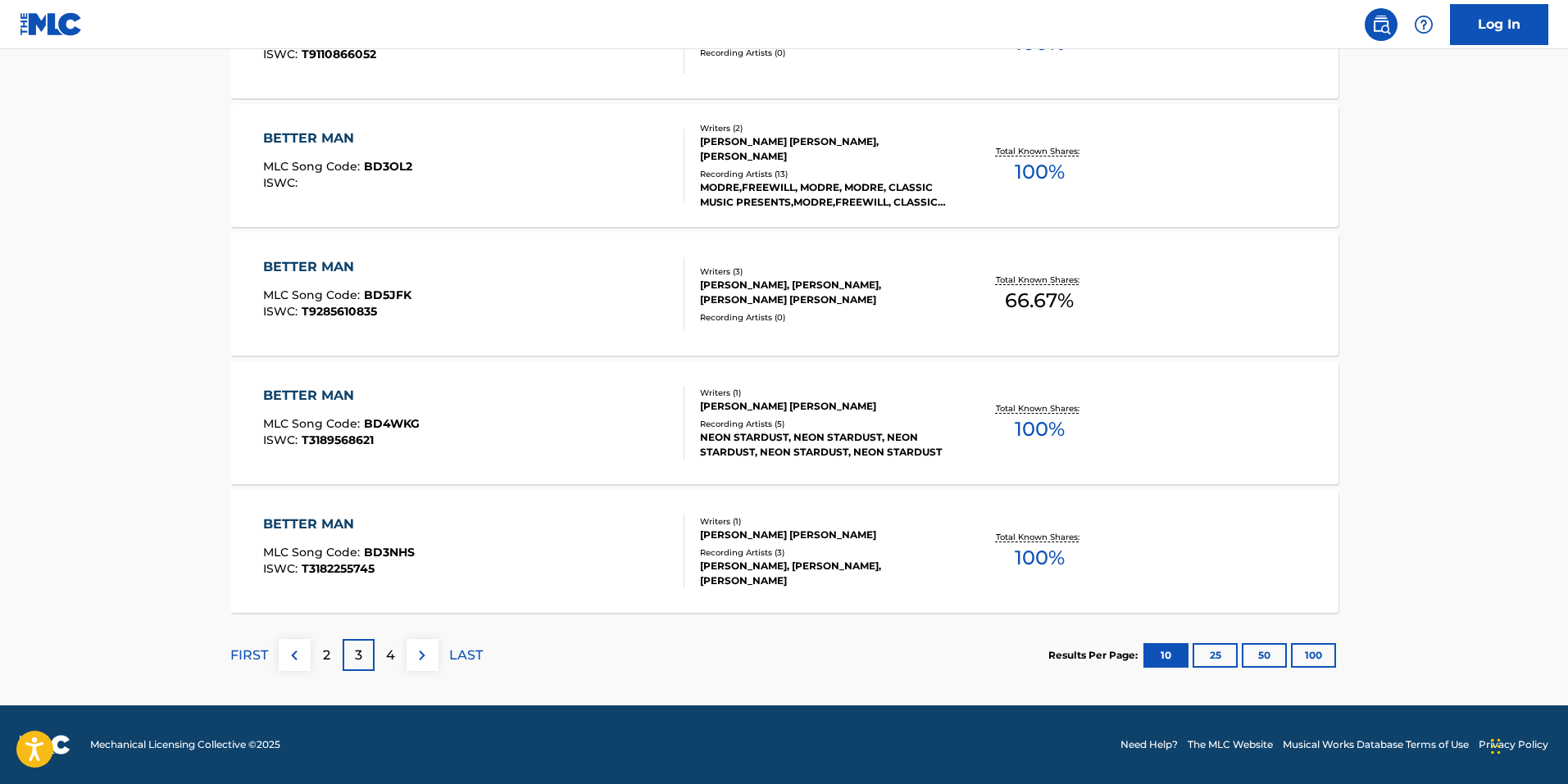
click at [421, 656] on img at bounding box center [421, 655] width 20 height 20
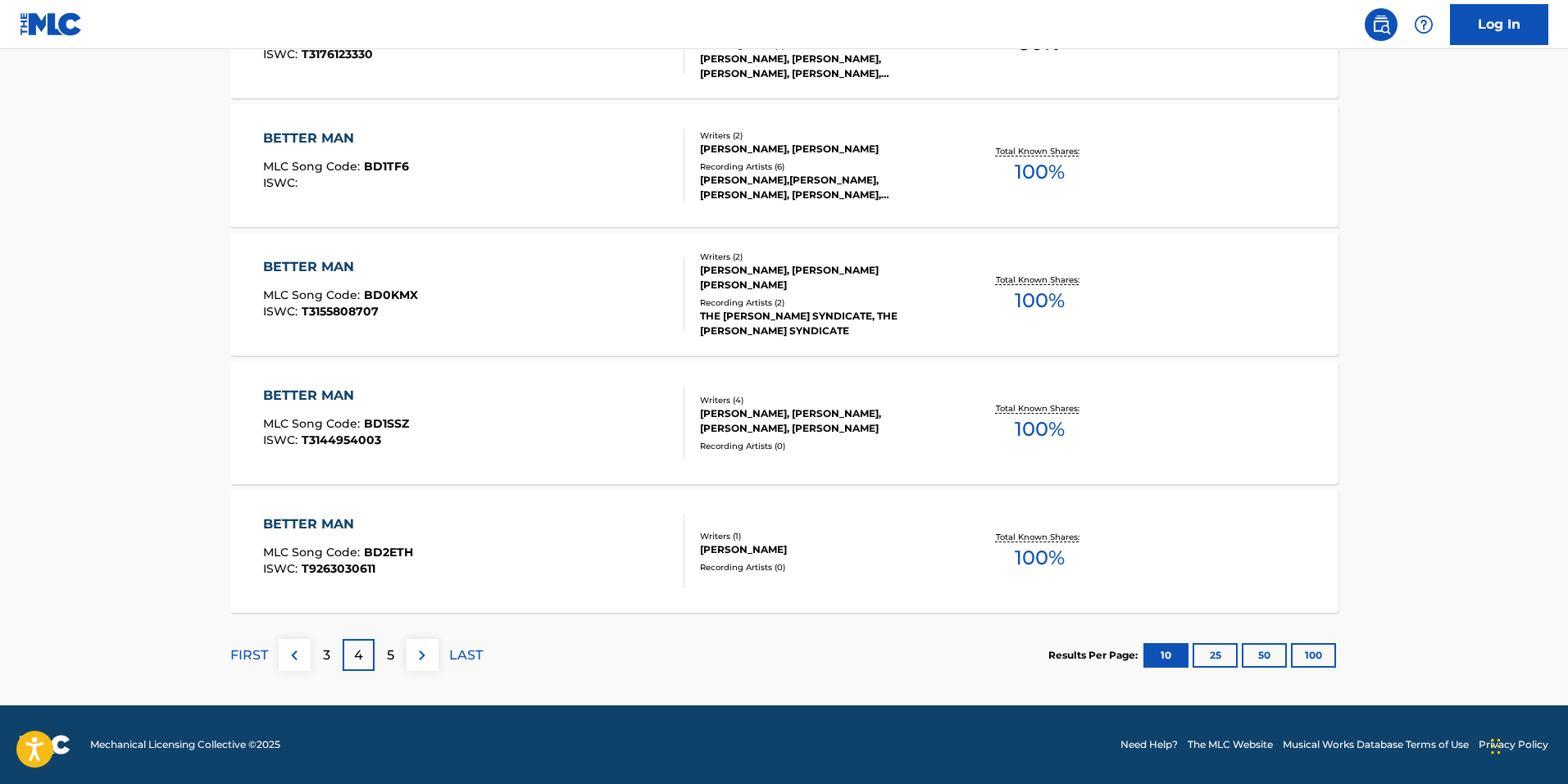
click at [421, 660] on img at bounding box center [421, 655] width 20 height 20
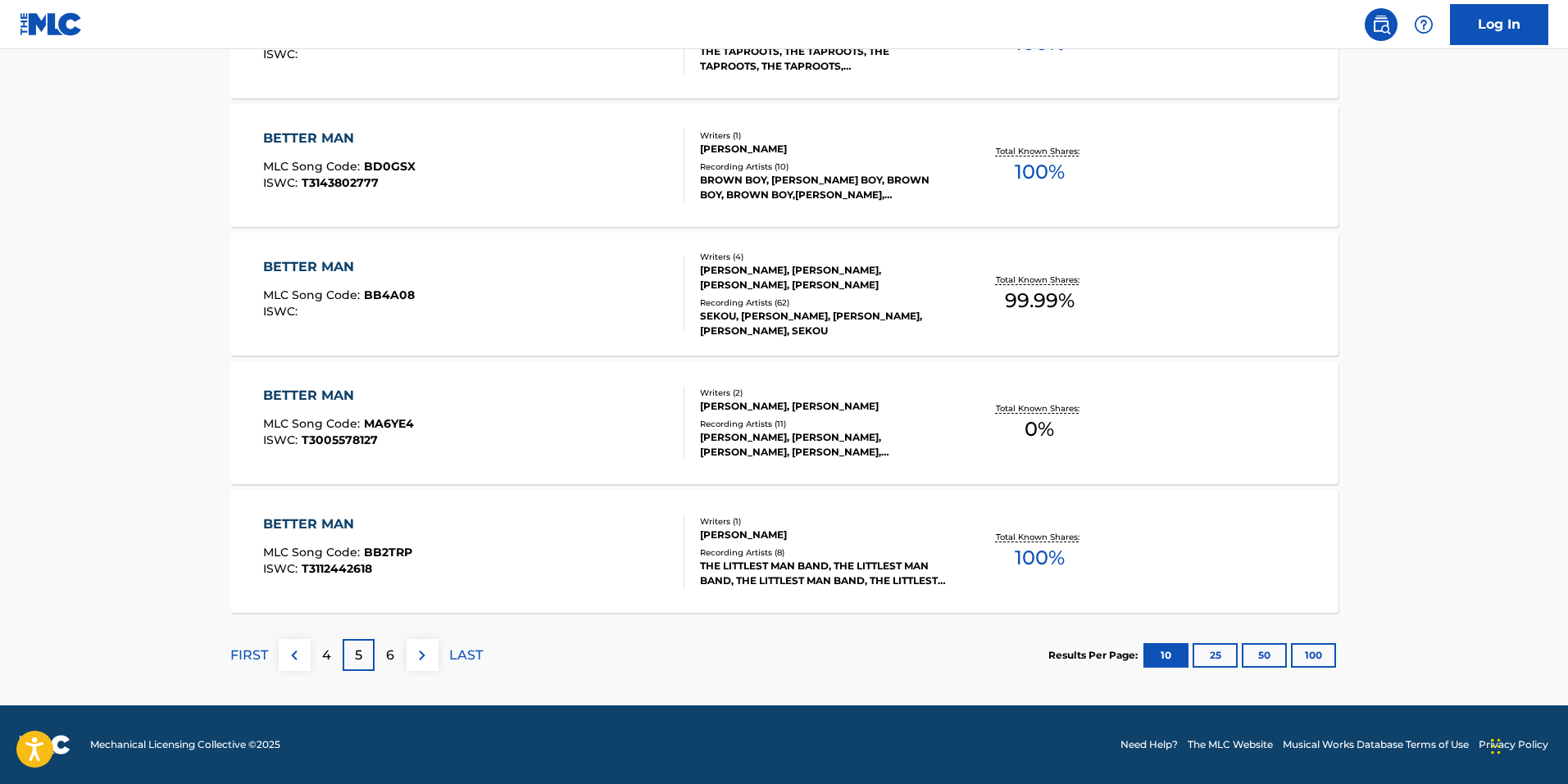
click at [424, 651] on img at bounding box center [421, 655] width 20 height 20
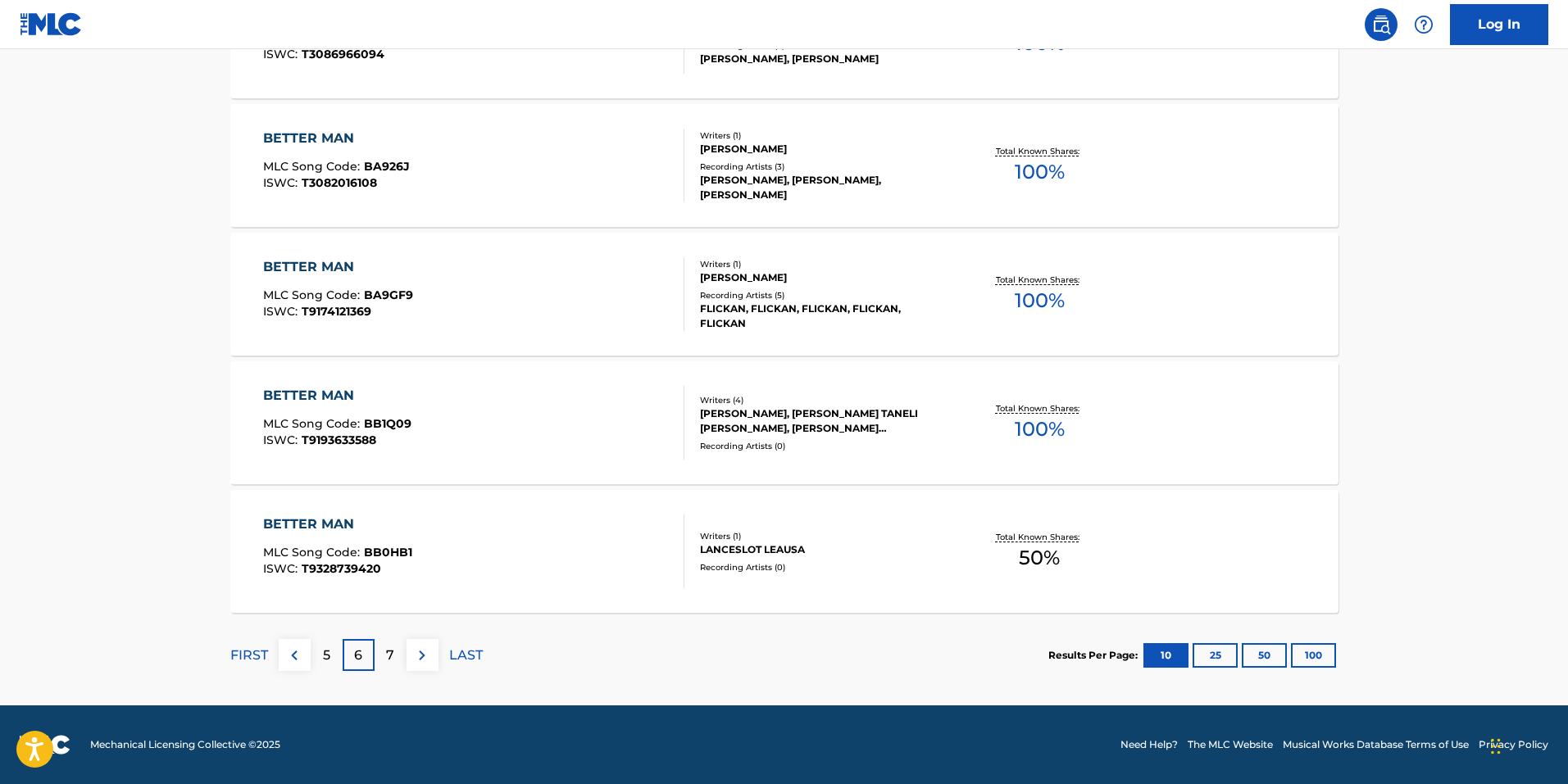
click at [426, 656] on img at bounding box center [421, 655] width 20 height 20
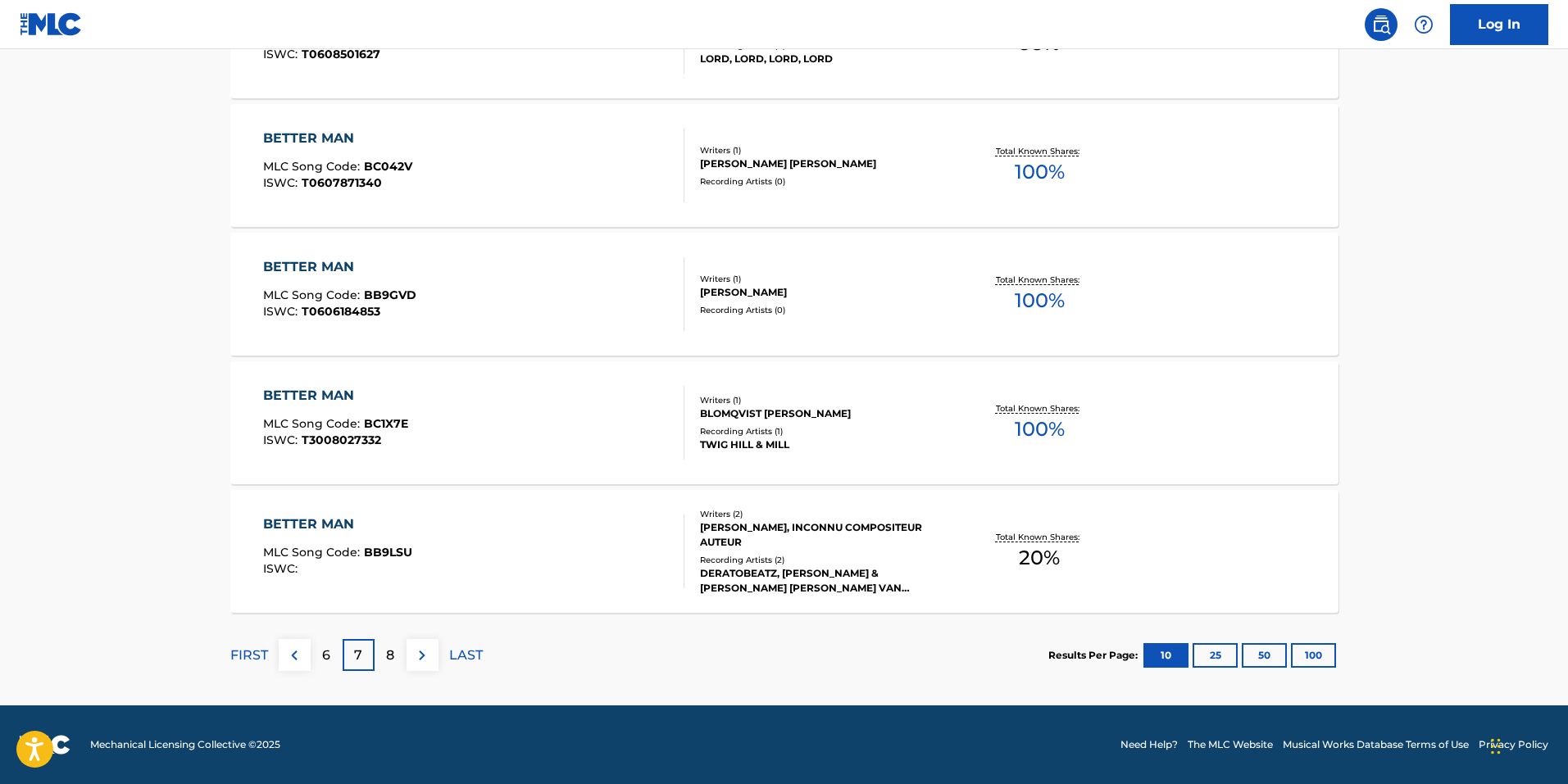
click at [424, 652] on img at bounding box center [421, 655] width 20 height 20
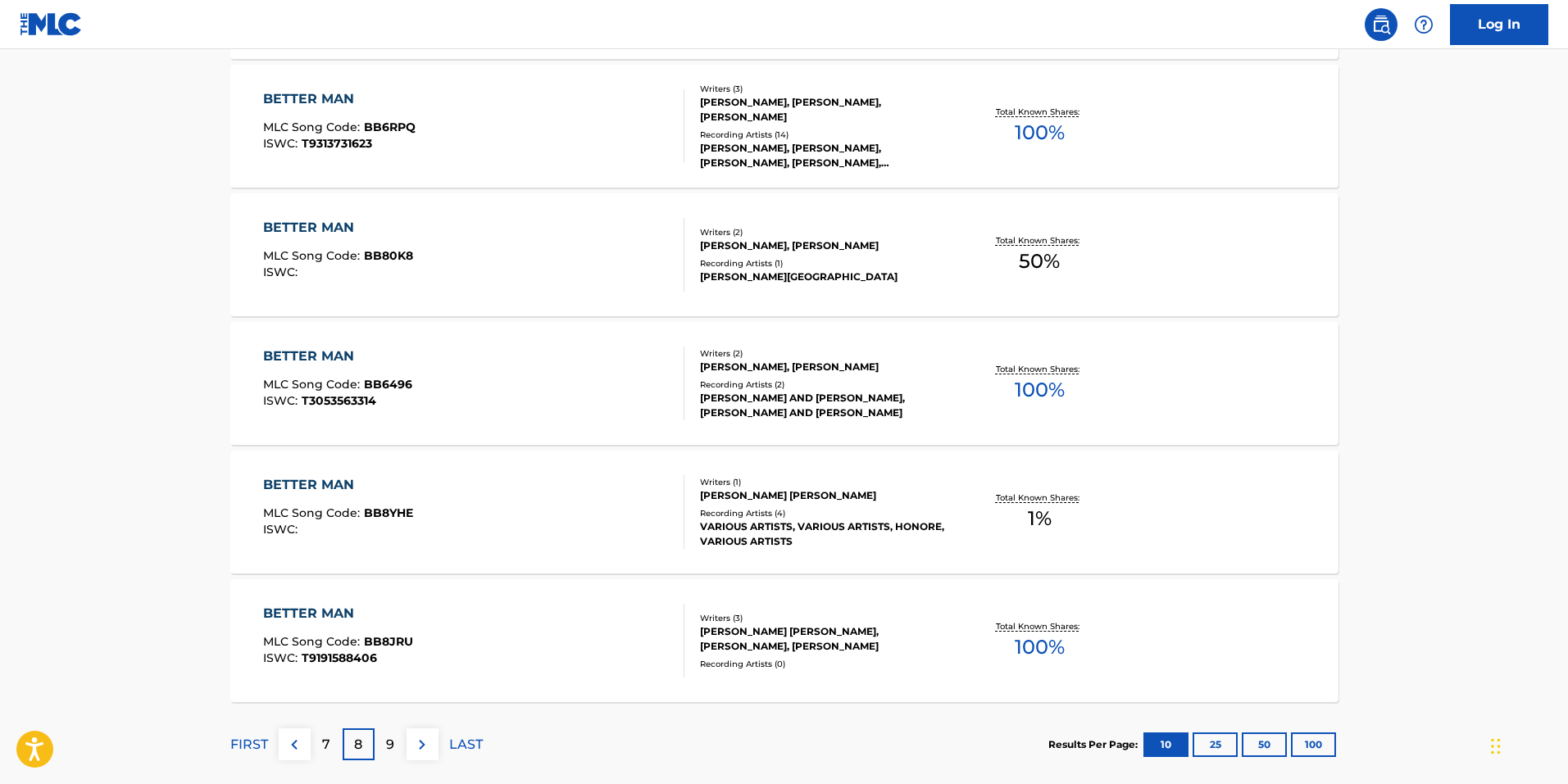
scroll to position [1147, 0]
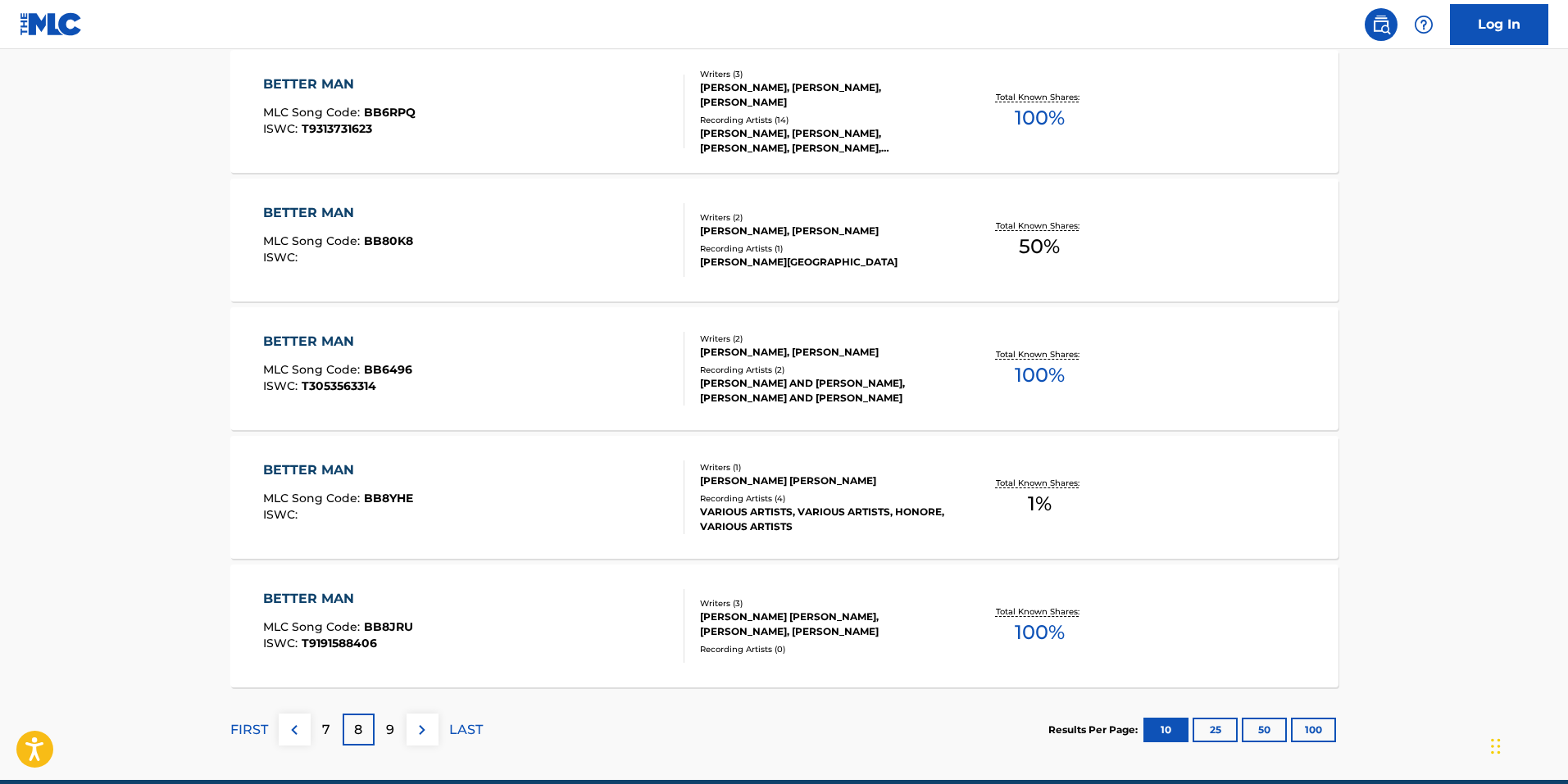
click at [432, 731] on button at bounding box center [422, 729] width 32 height 32
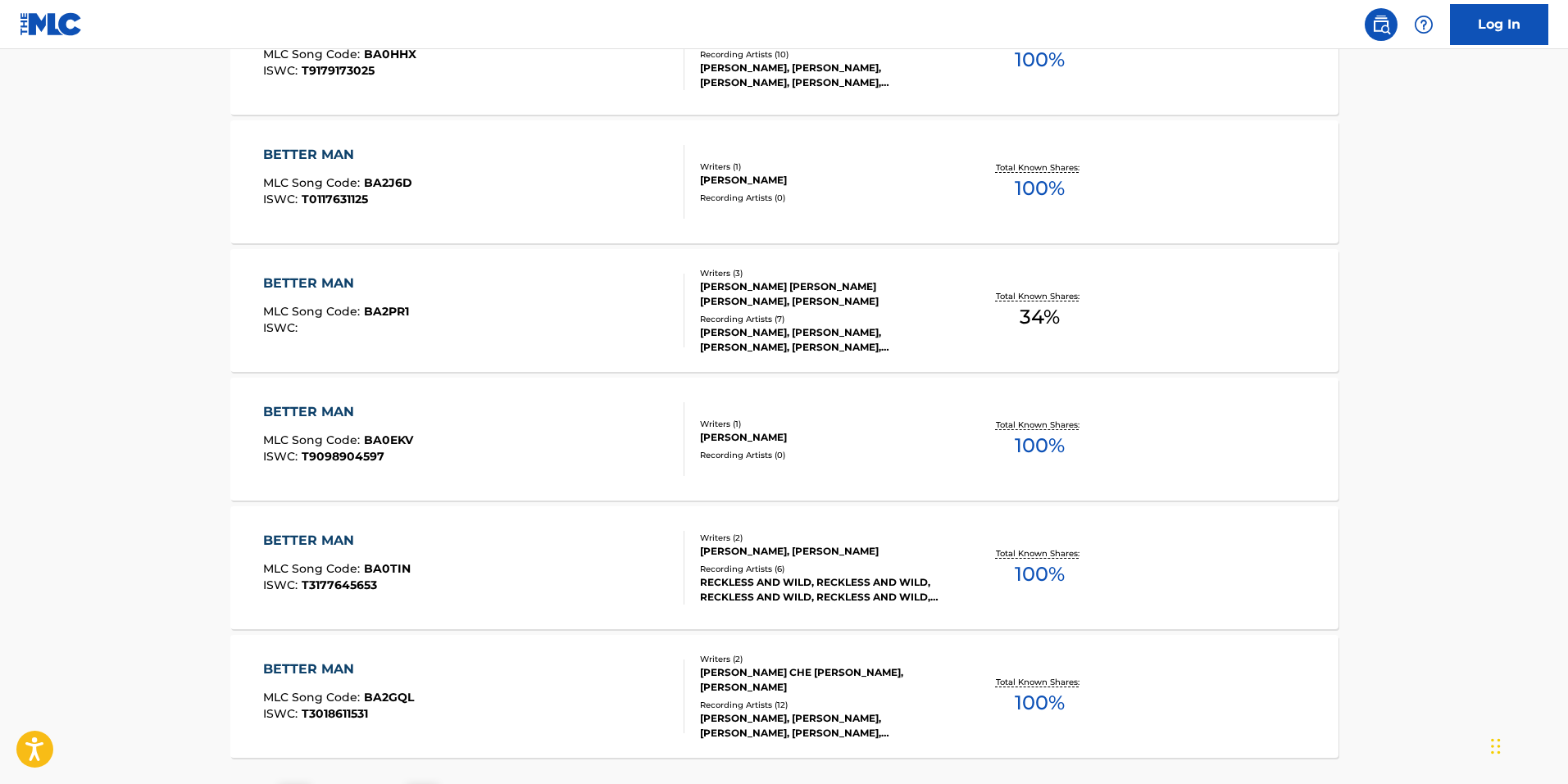
scroll to position [1221, 0]
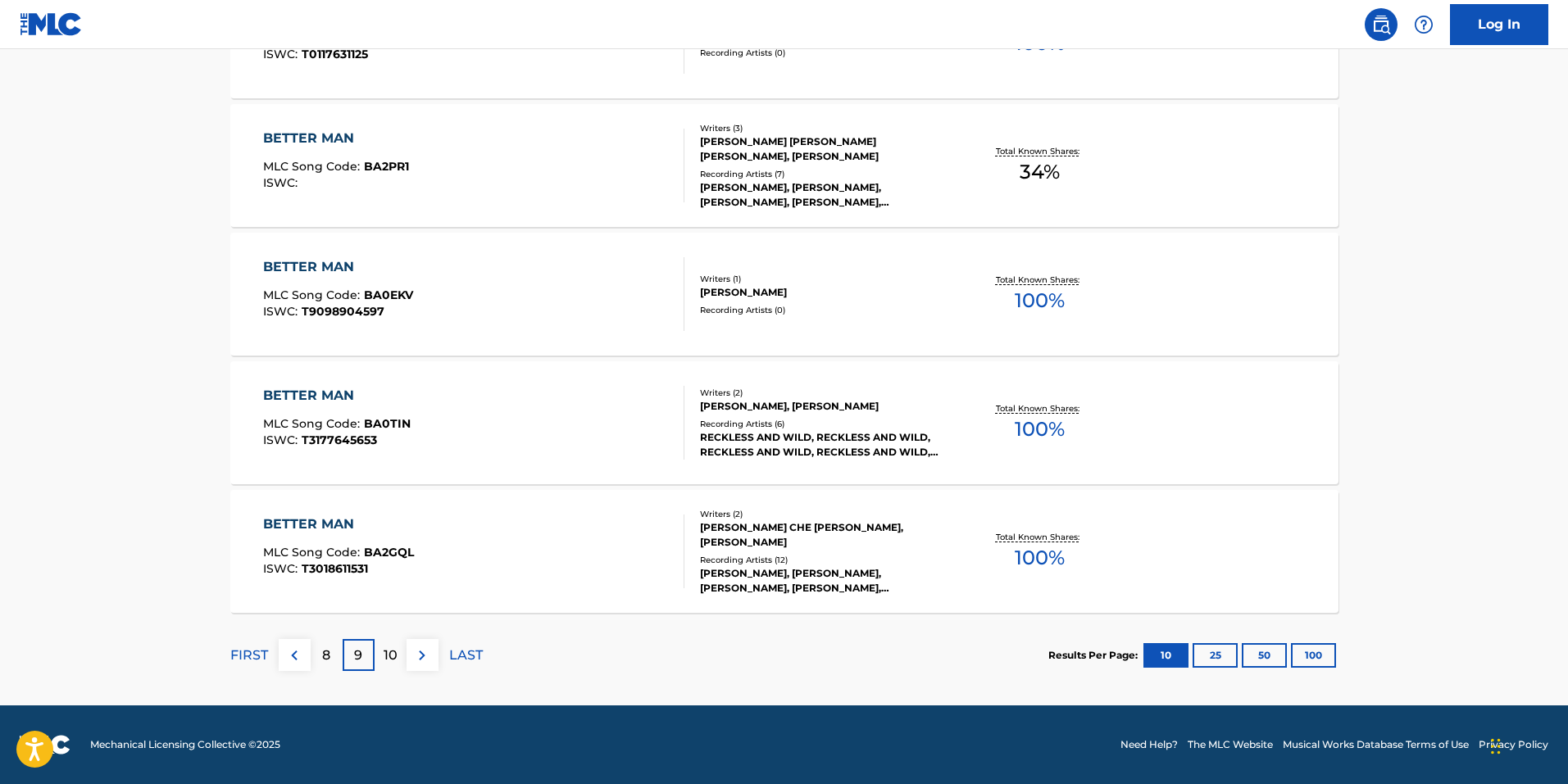
click at [428, 653] on img at bounding box center [421, 655] width 20 height 20
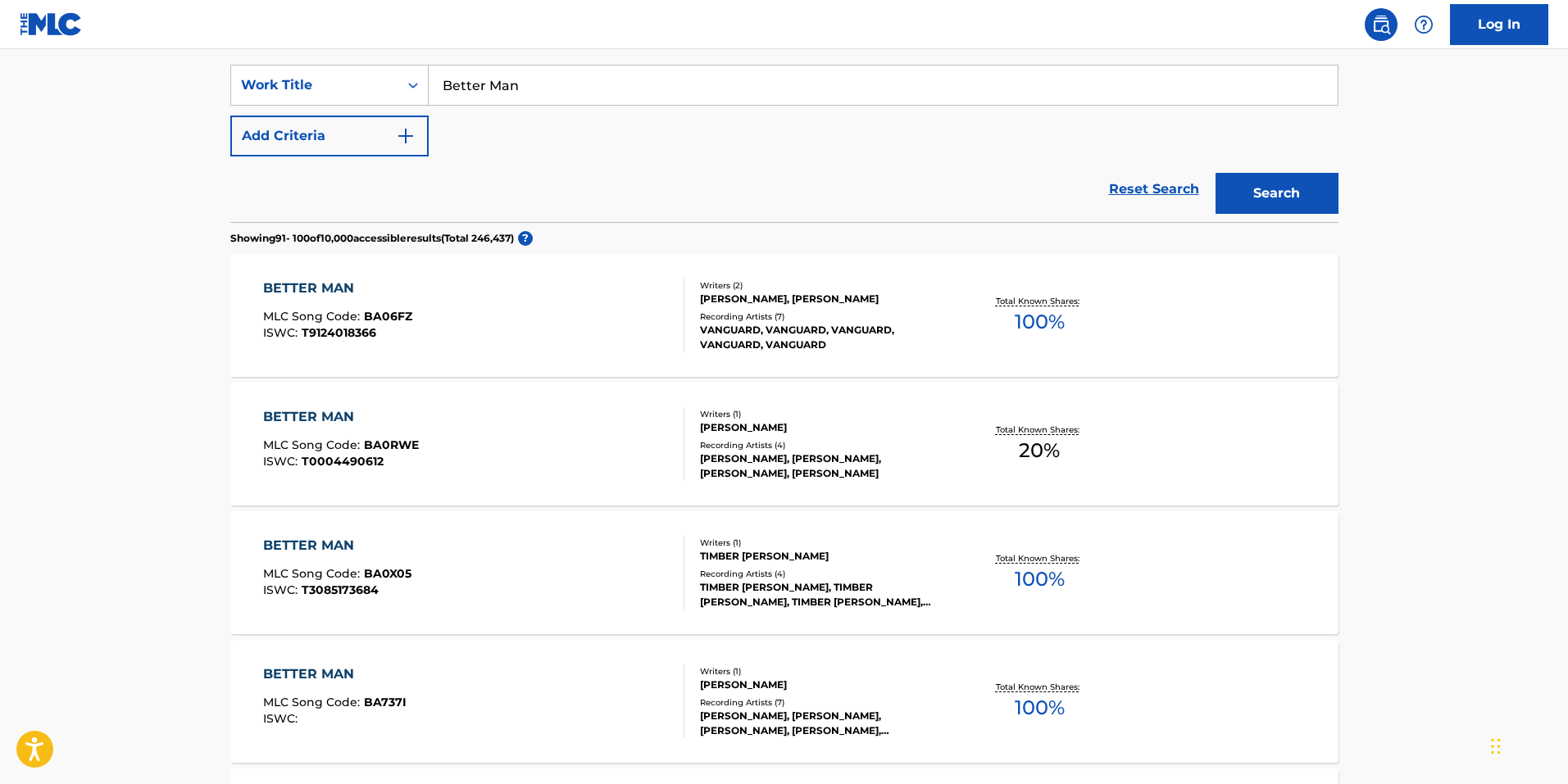
scroll to position [0, 0]
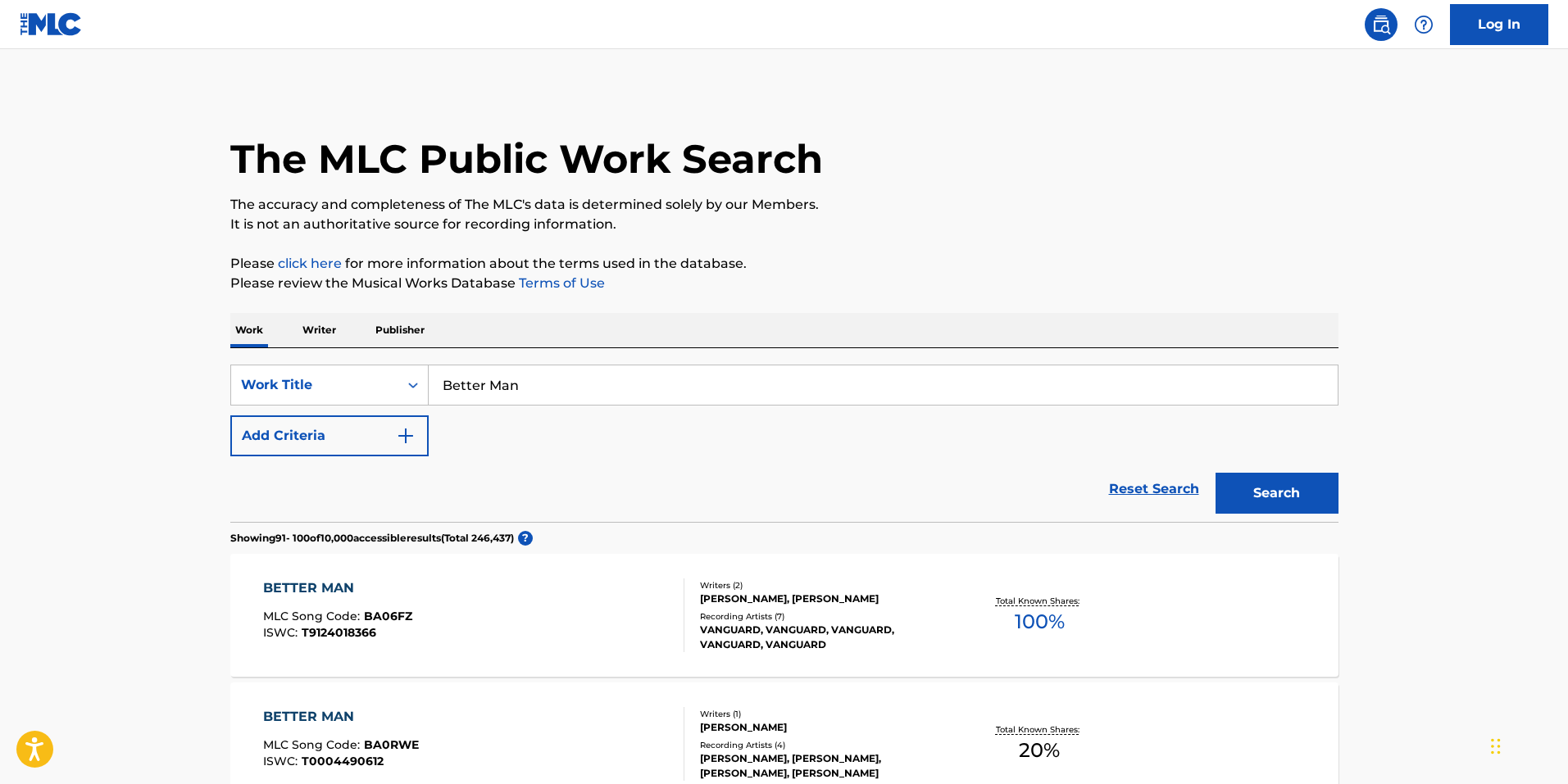
click at [402, 434] on img "Search Form" at bounding box center [406, 435] width 20 height 20
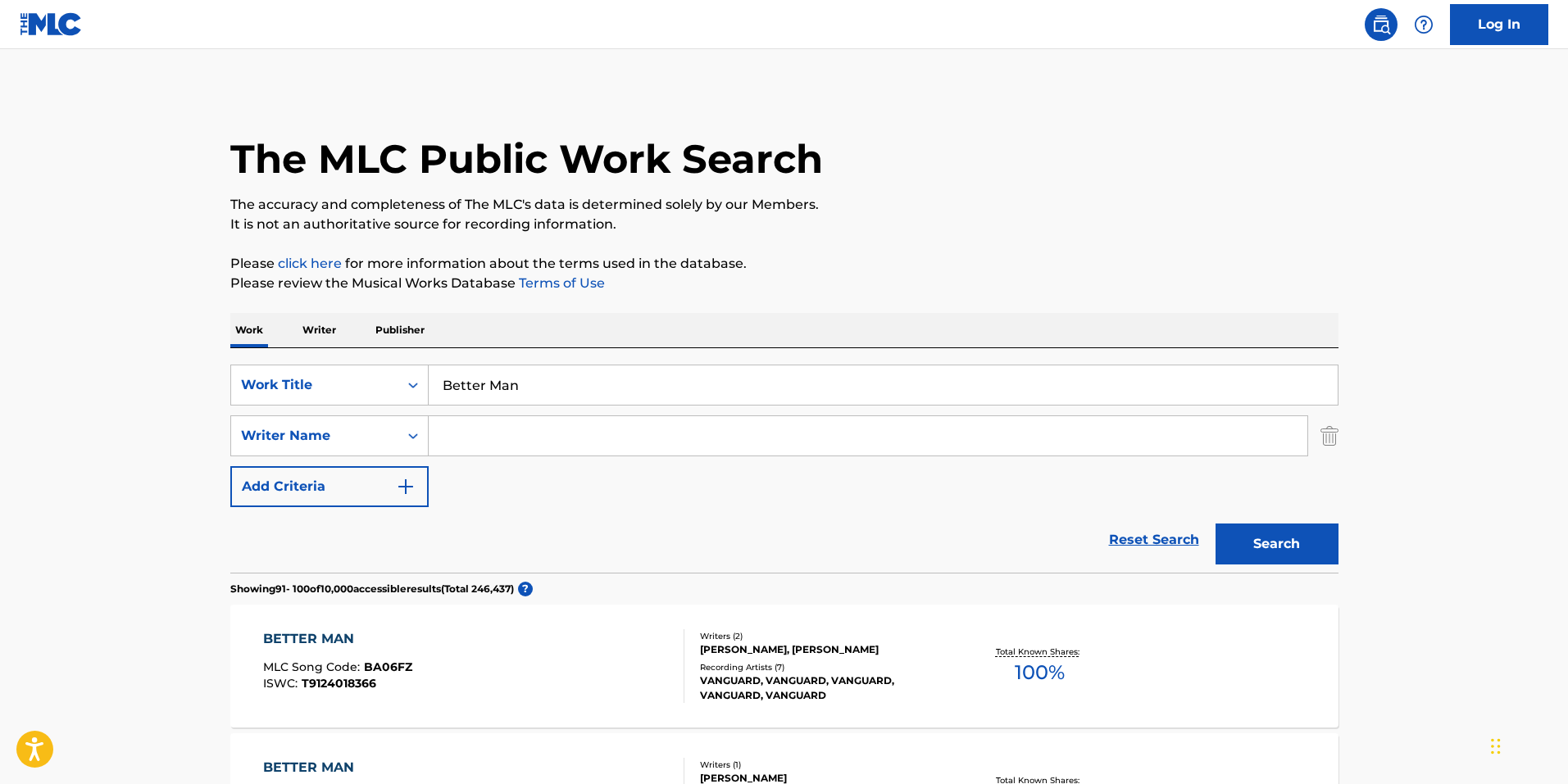
click at [549, 455] on div "Search Form" at bounding box center [868, 435] width 880 height 41
click at [551, 439] on input "Search Form" at bounding box center [867, 435] width 879 height 39
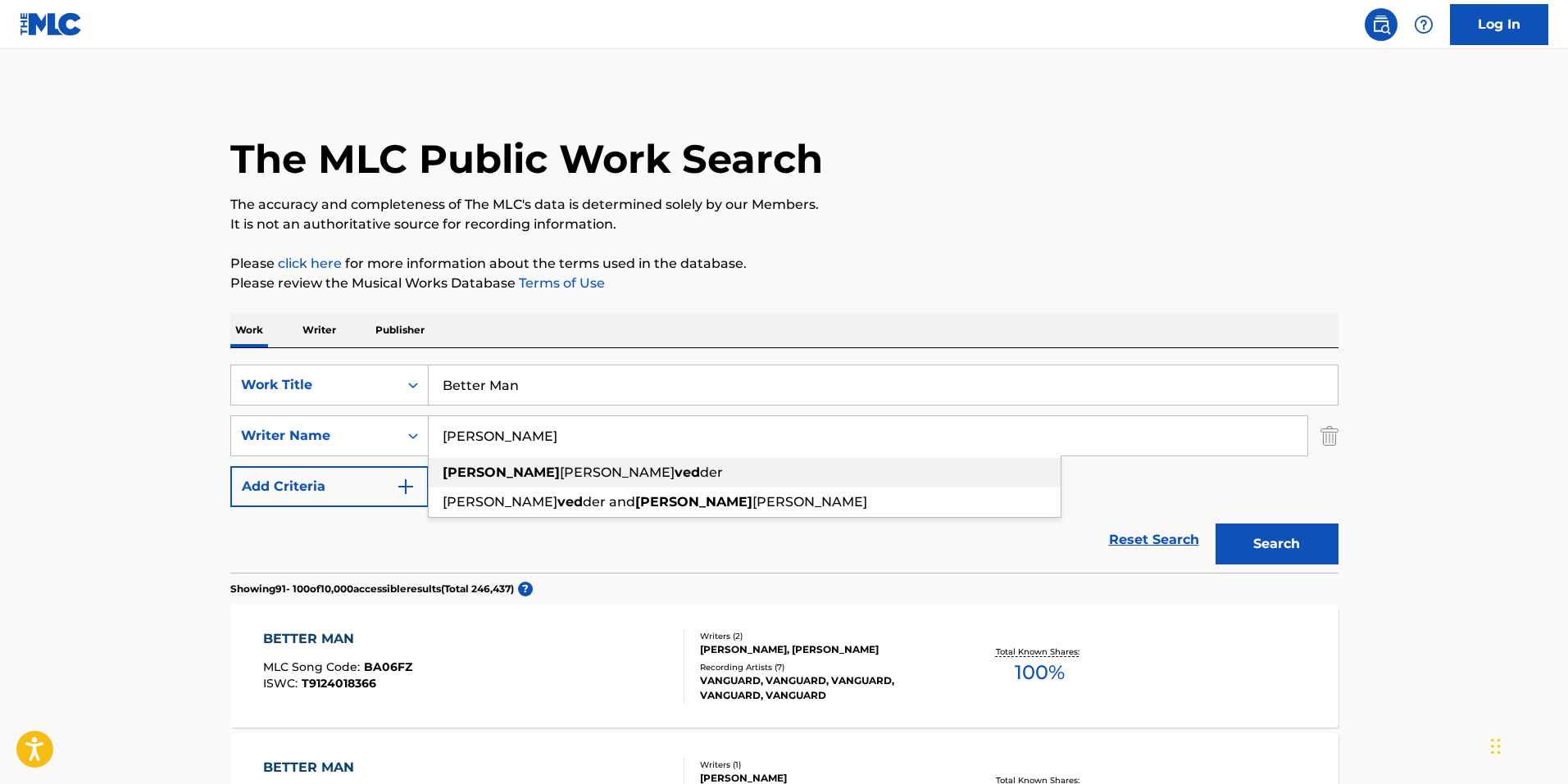
click at [674, 468] on strong "ved" at bounding box center [687, 473] width 25 height 16
type input "[PERSON_NAME]"
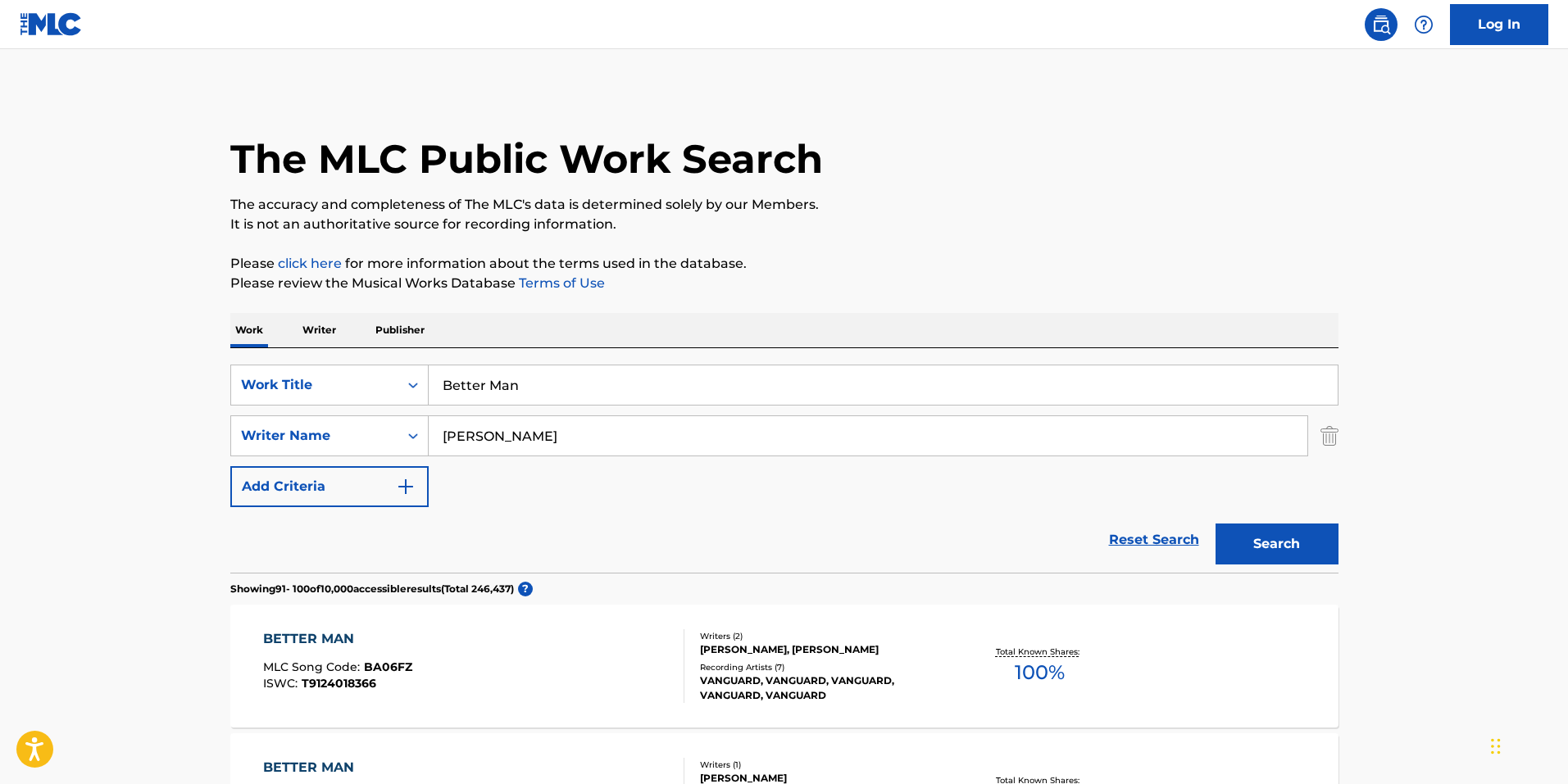
click at [1301, 542] on button "Search" at bounding box center [1277, 543] width 123 height 41
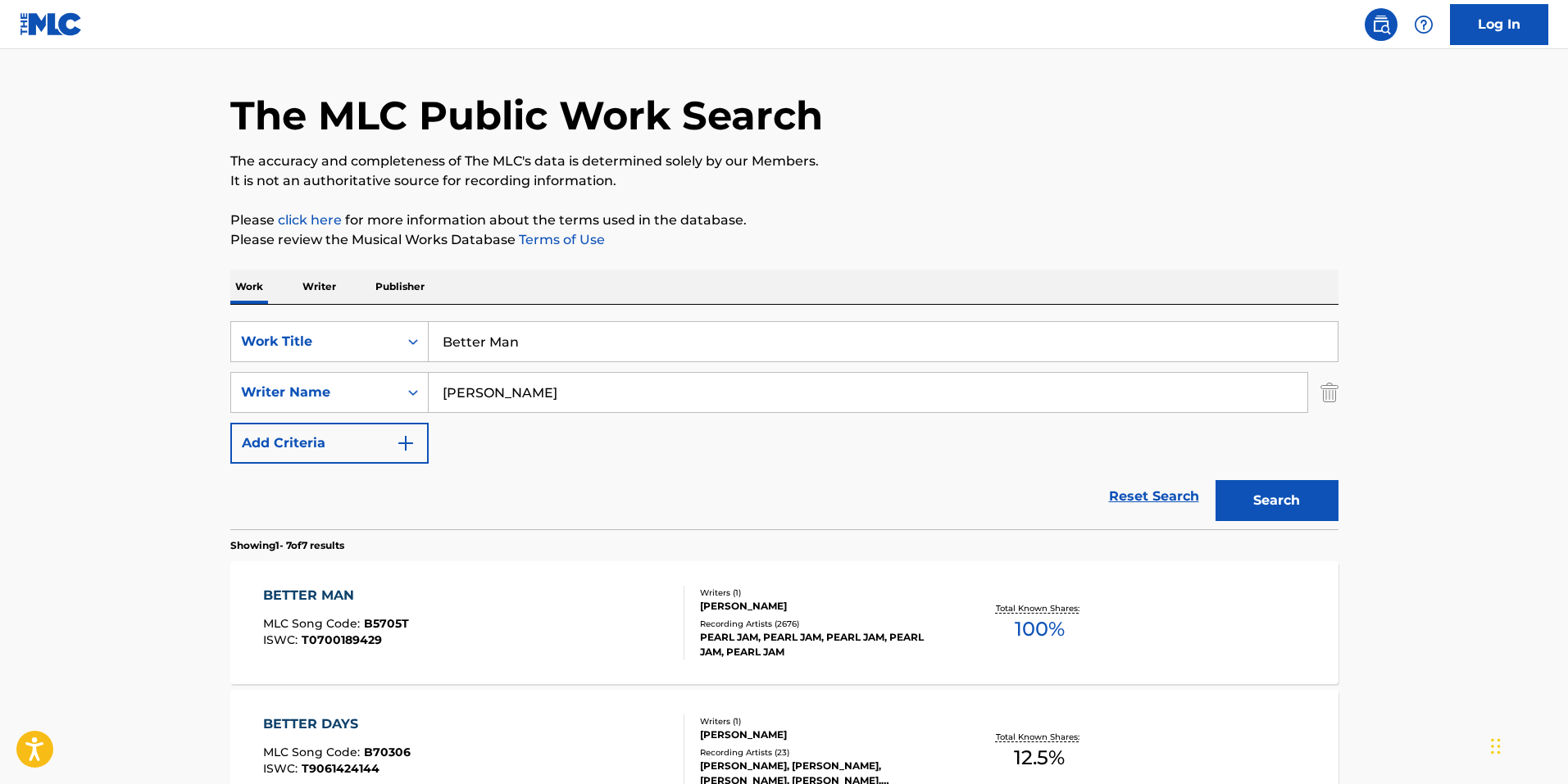
scroll to position [164, 0]
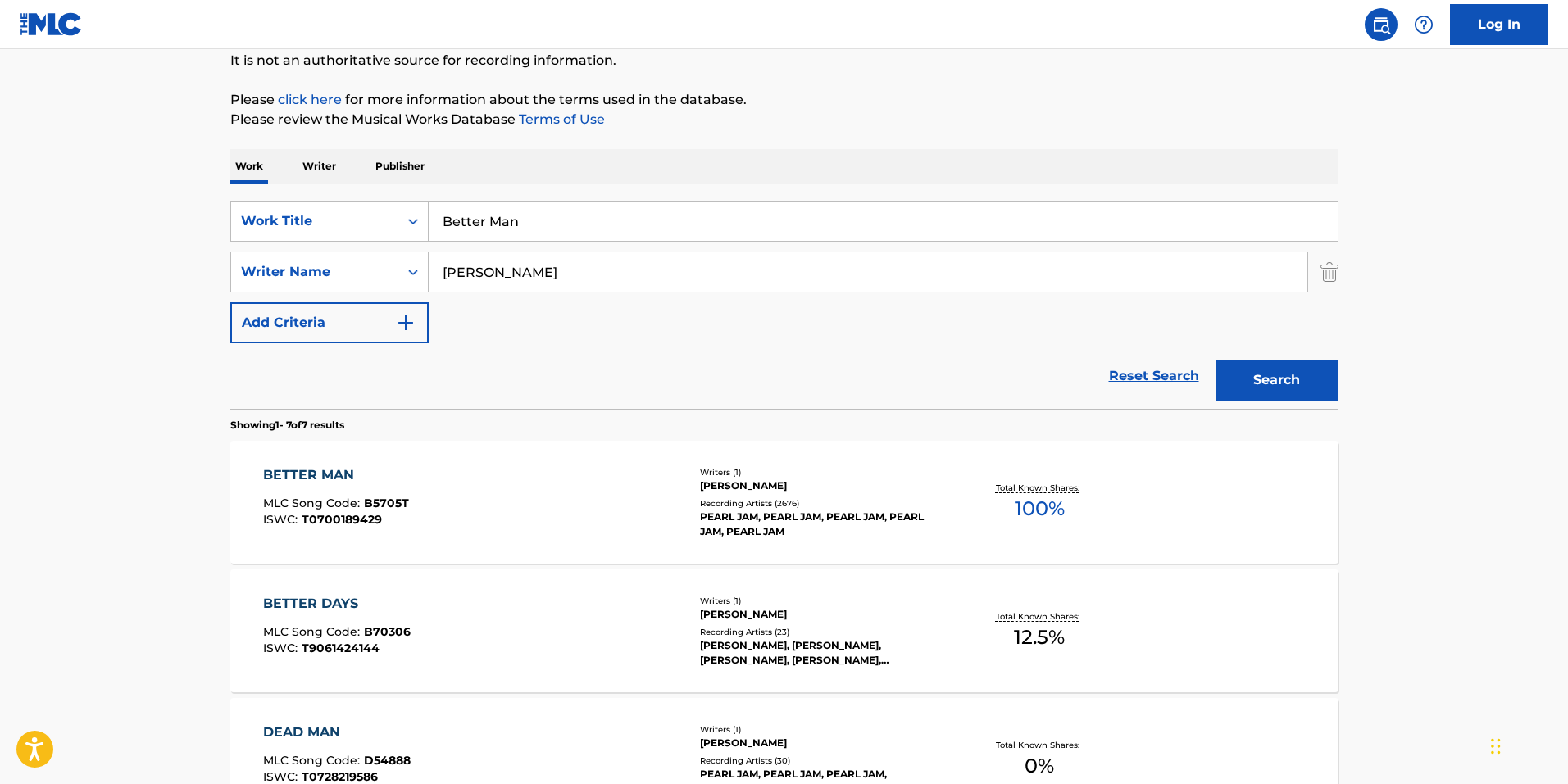
click at [363, 478] on div "BETTER MAN" at bounding box center [335, 474] width 146 height 20
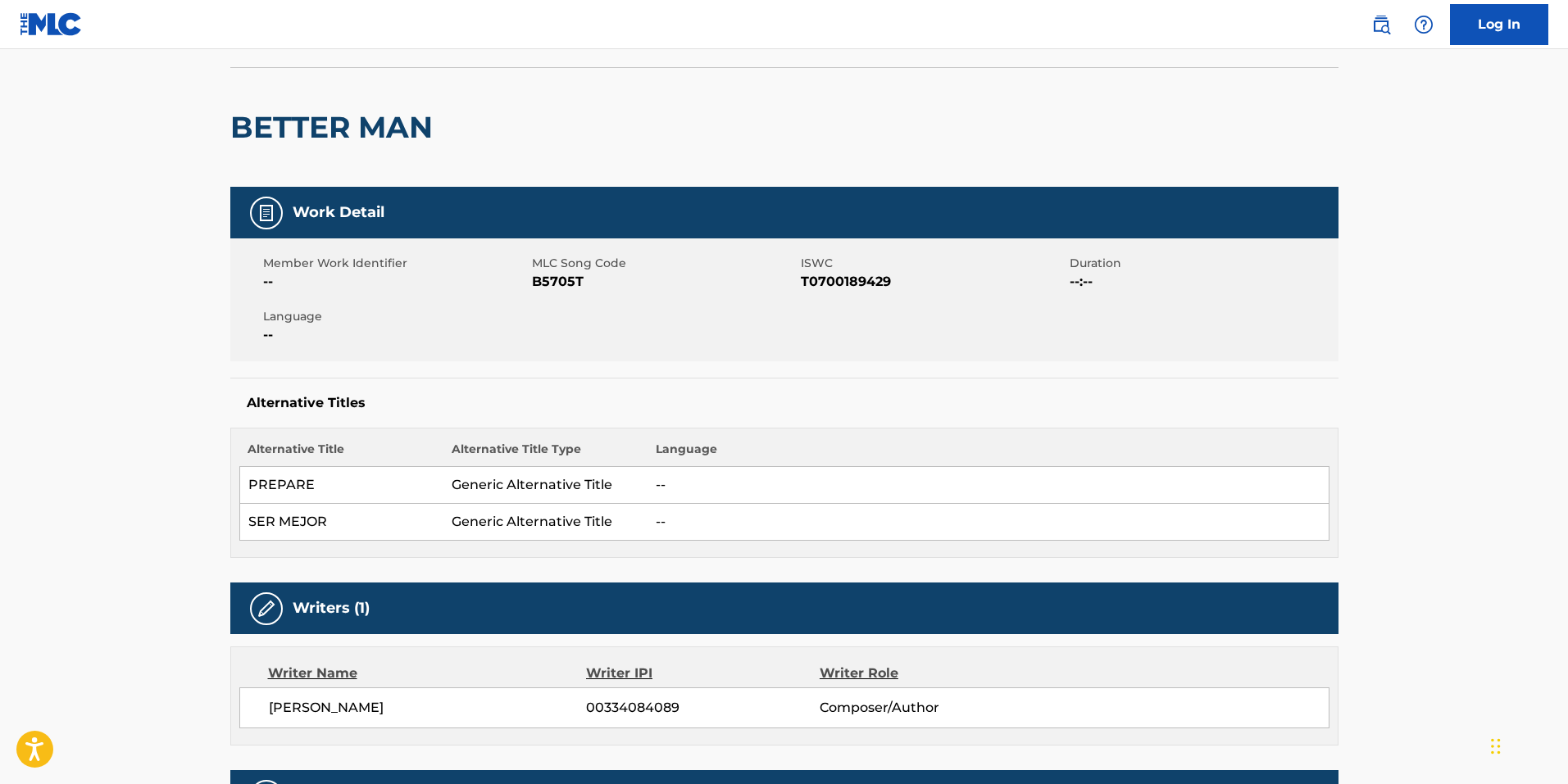
scroll to position [82, 0]
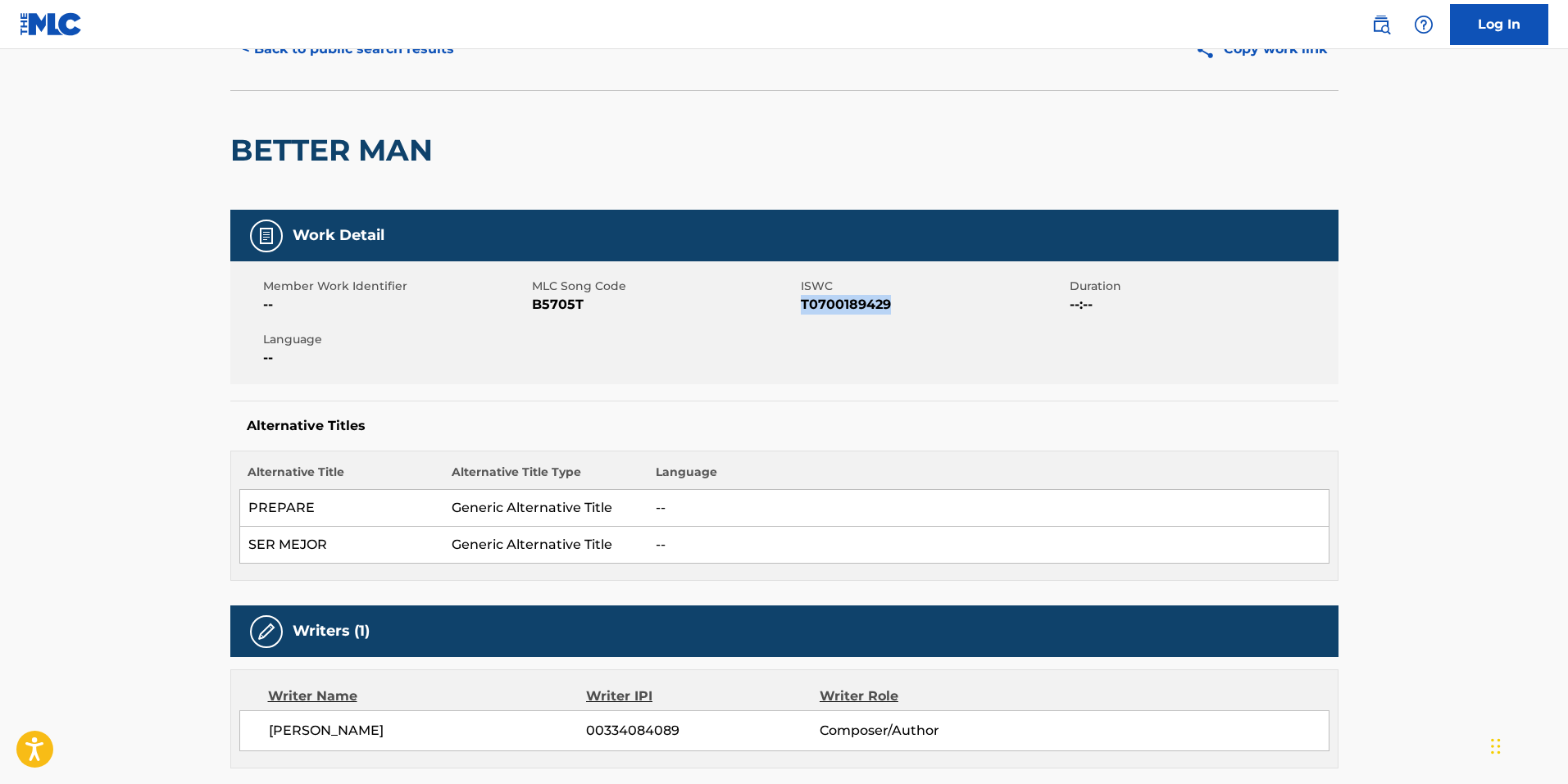
drag, startPoint x: 913, startPoint y: 304, endPoint x: 801, endPoint y: 303, distance: 112.0
click at [801, 303] on span "T0700189429" at bounding box center [933, 304] width 264 height 20
copy span "T0700189429"
